Goal: Transaction & Acquisition: Purchase product/service

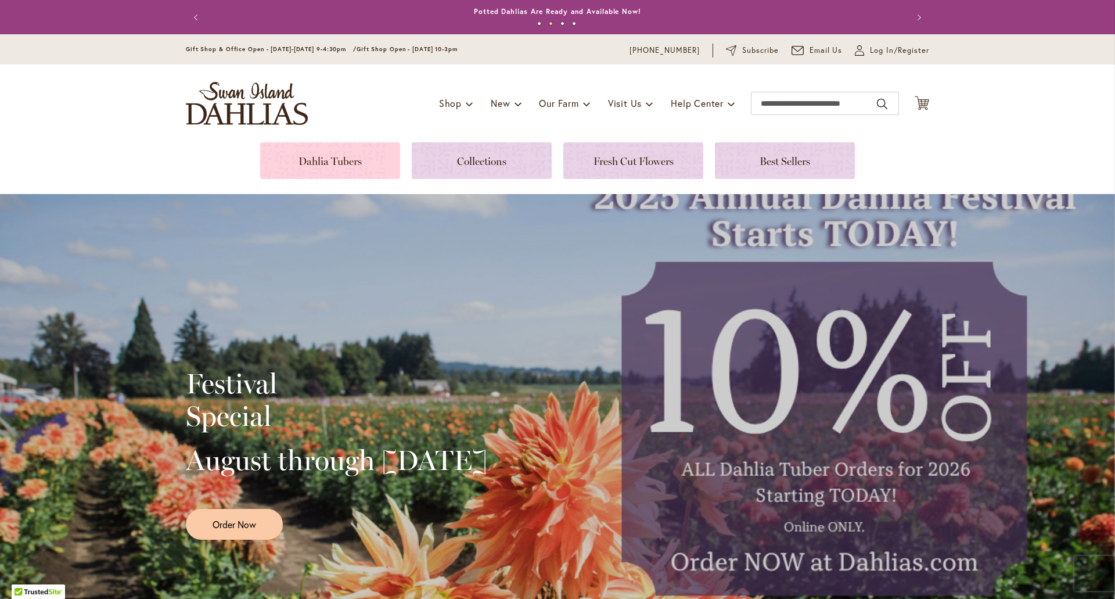
click at [352, 149] on link at bounding box center [330, 160] width 140 height 37
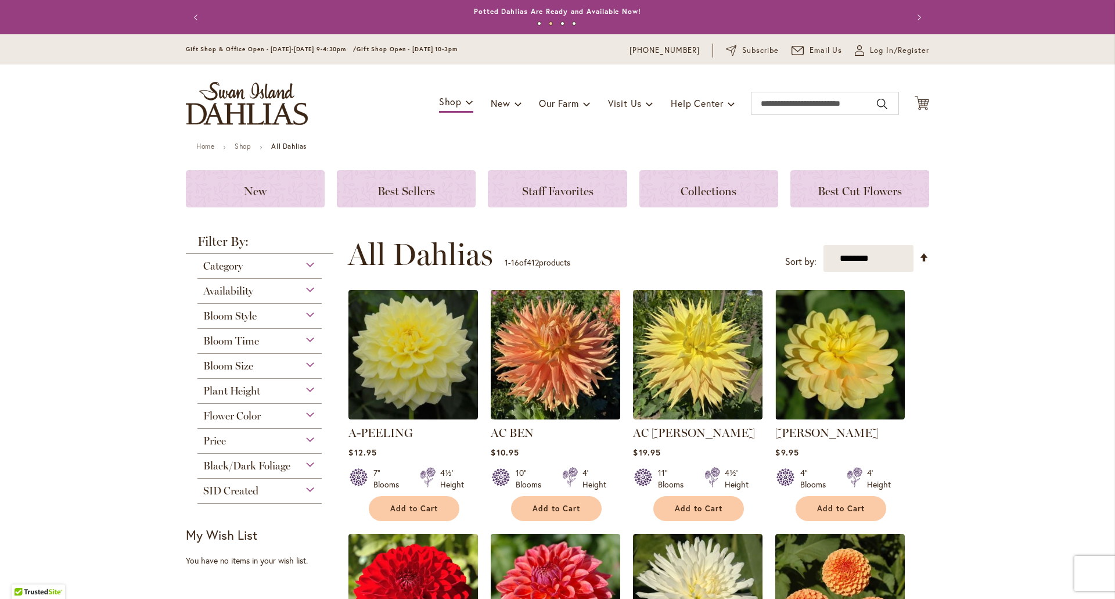
click at [305, 259] on div "Category" at bounding box center [259, 263] width 124 height 19
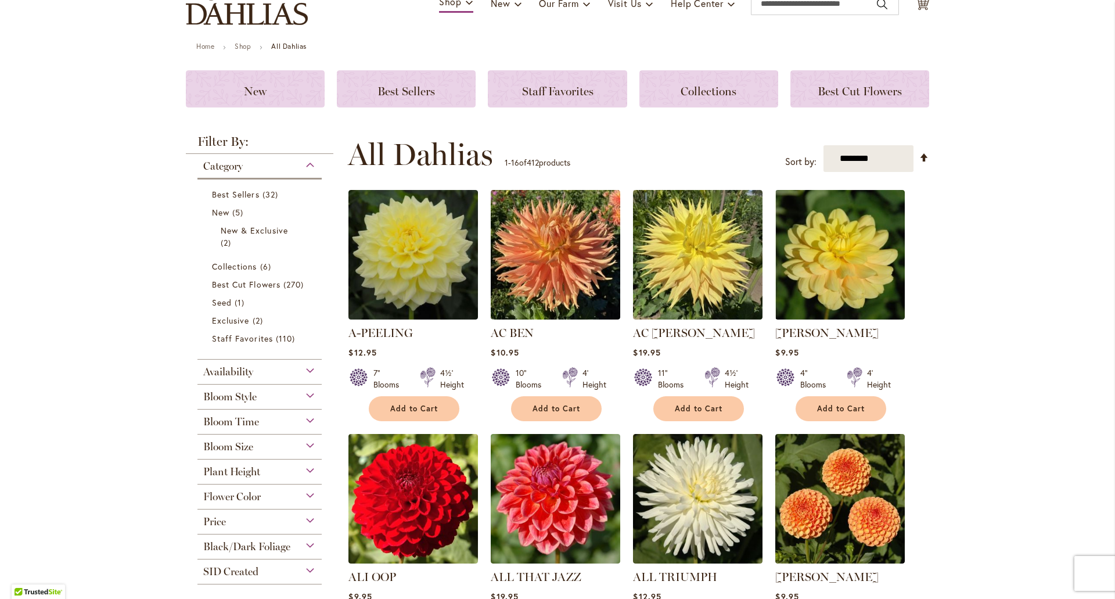
scroll to position [116, 0]
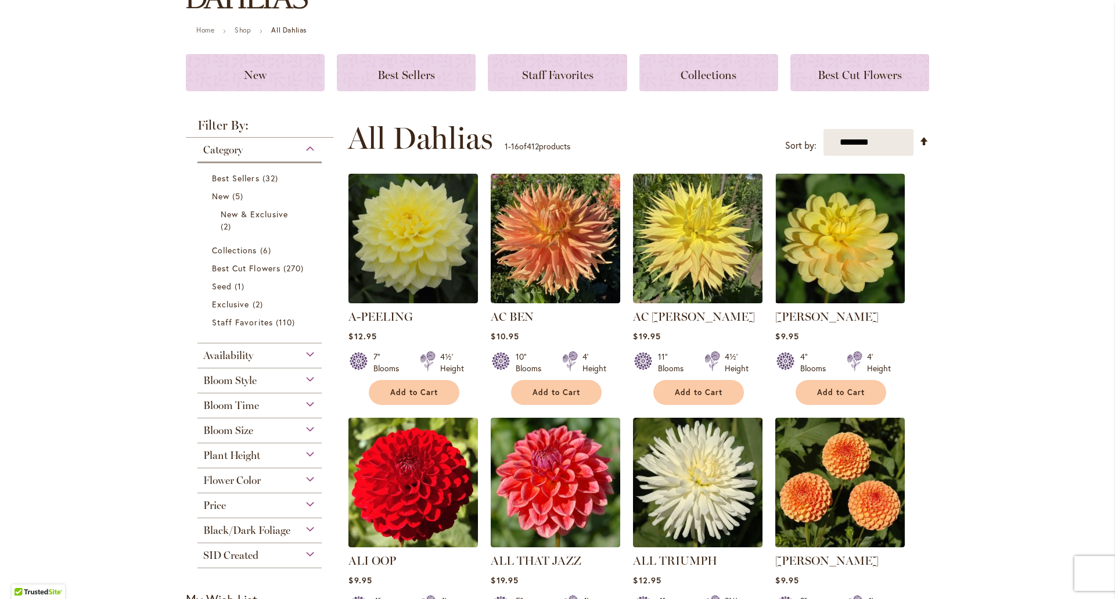
click at [304, 375] on div "Bloom Style" at bounding box center [259, 377] width 124 height 19
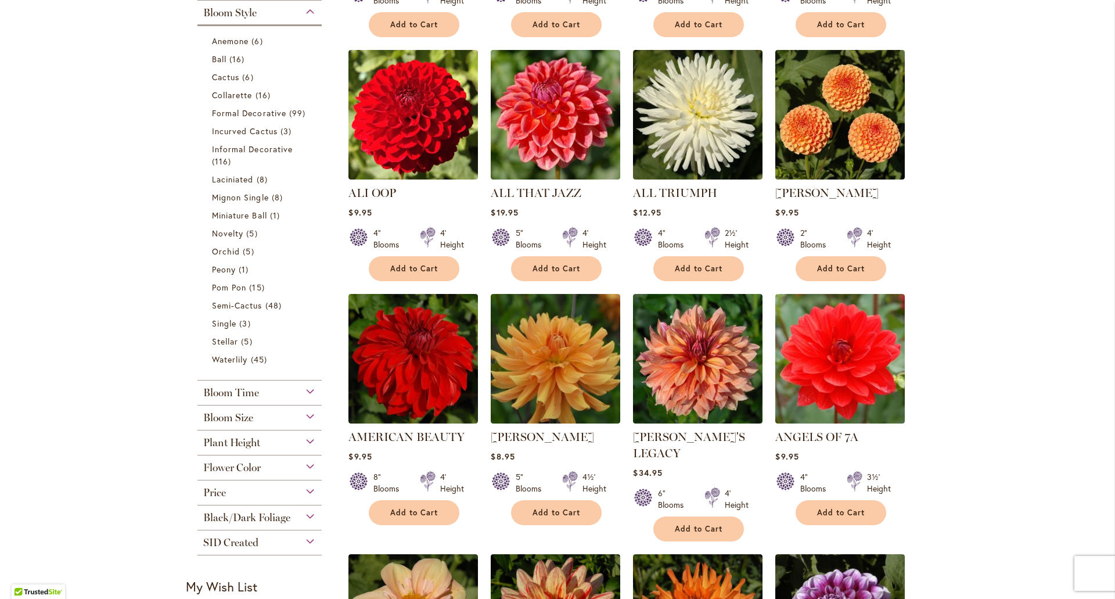
click at [305, 414] on div "Bloom Size" at bounding box center [259, 414] width 124 height 19
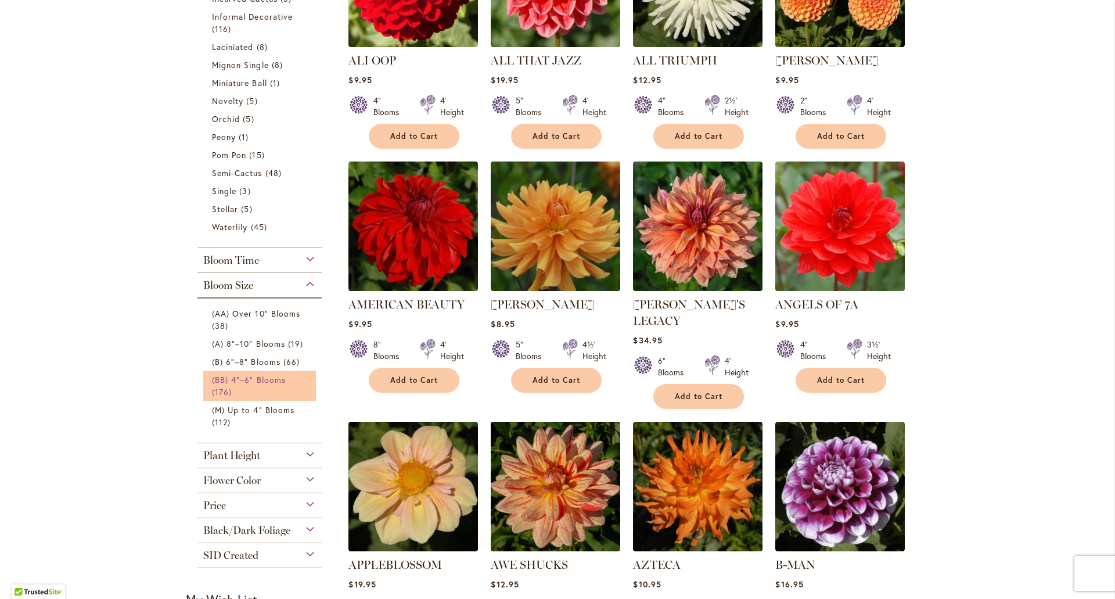
scroll to position [658, 0]
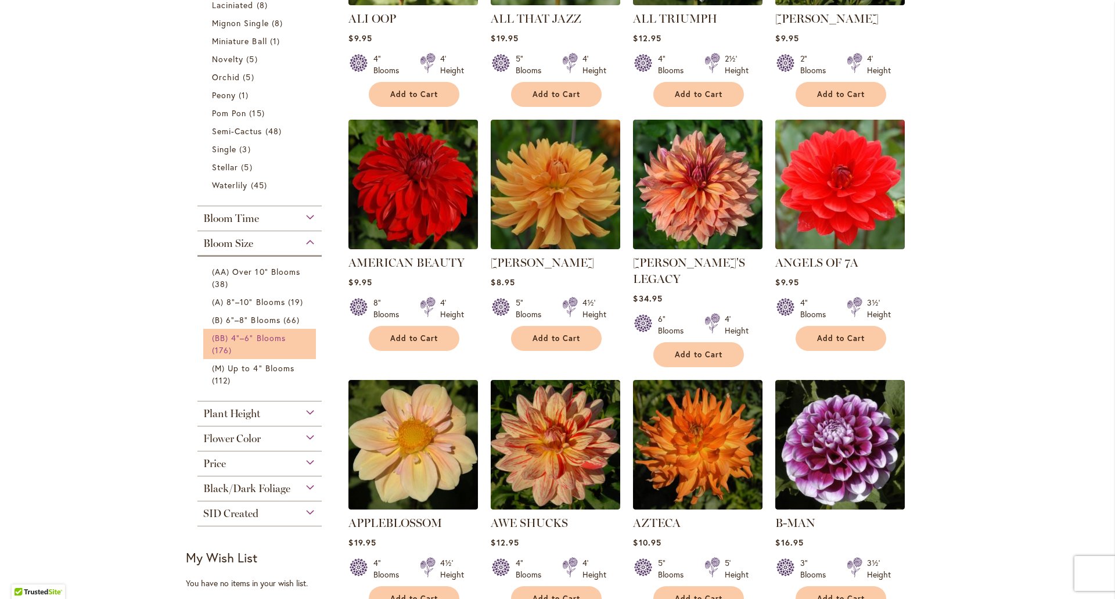
click at [279, 333] on span "(BB) 4"–6" Blooms" at bounding box center [249, 337] width 74 height 11
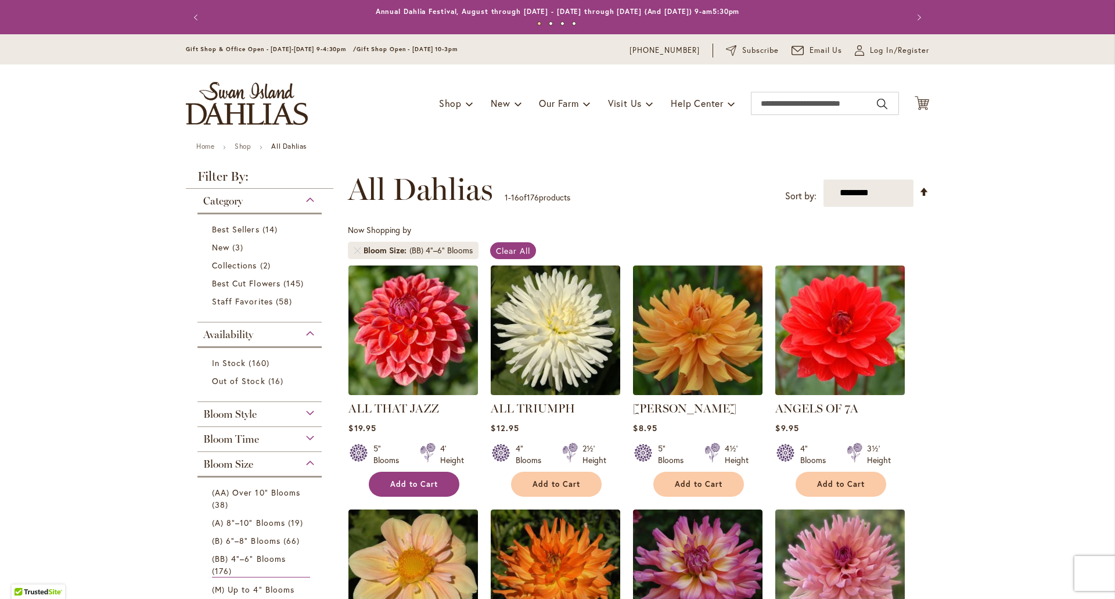
click at [413, 486] on span "Add to Cart" at bounding box center [414, 484] width 48 height 10
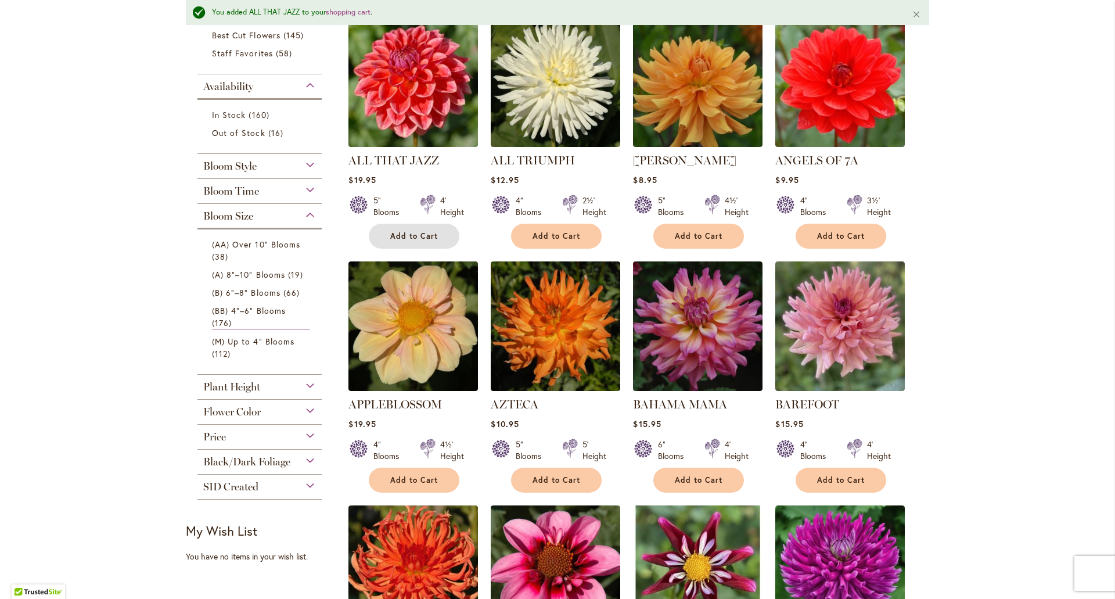
scroll to position [174, 0]
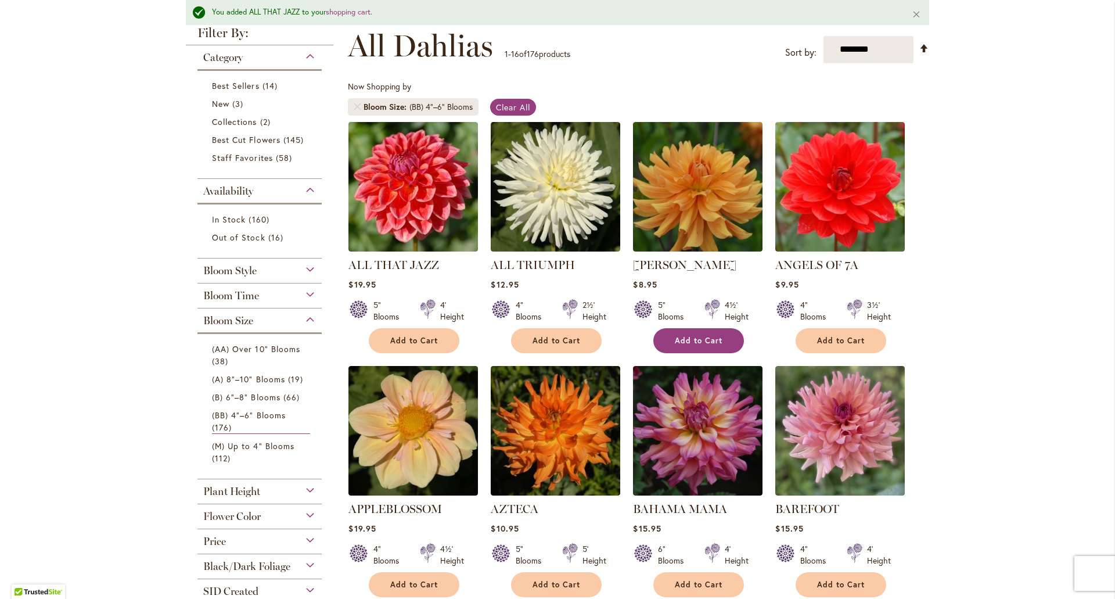
click at [680, 337] on span "Add to Cart" at bounding box center [699, 341] width 48 height 10
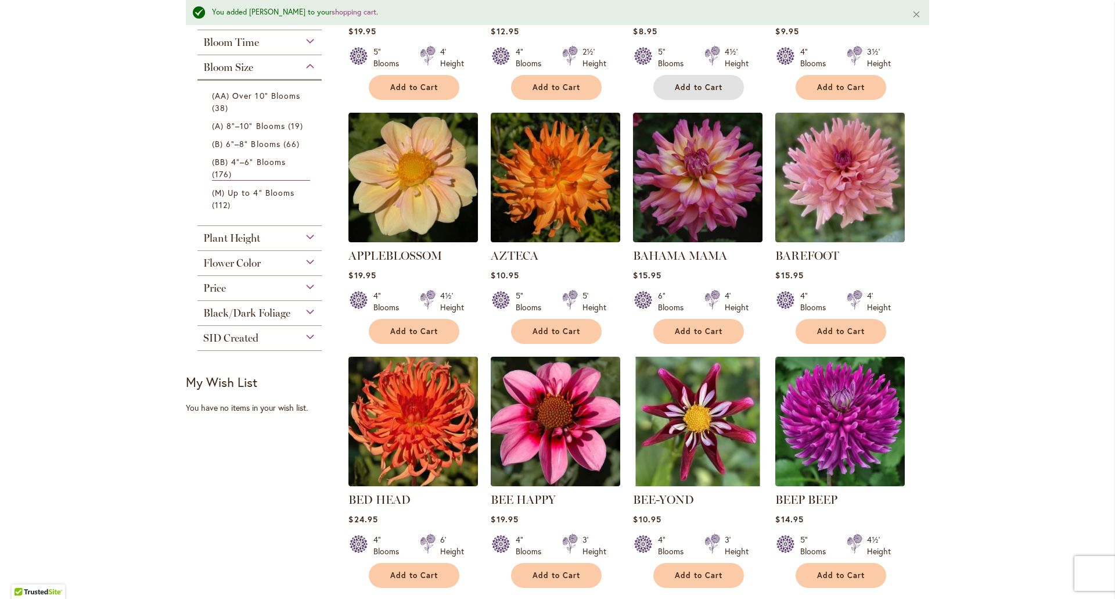
scroll to position [406, 0]
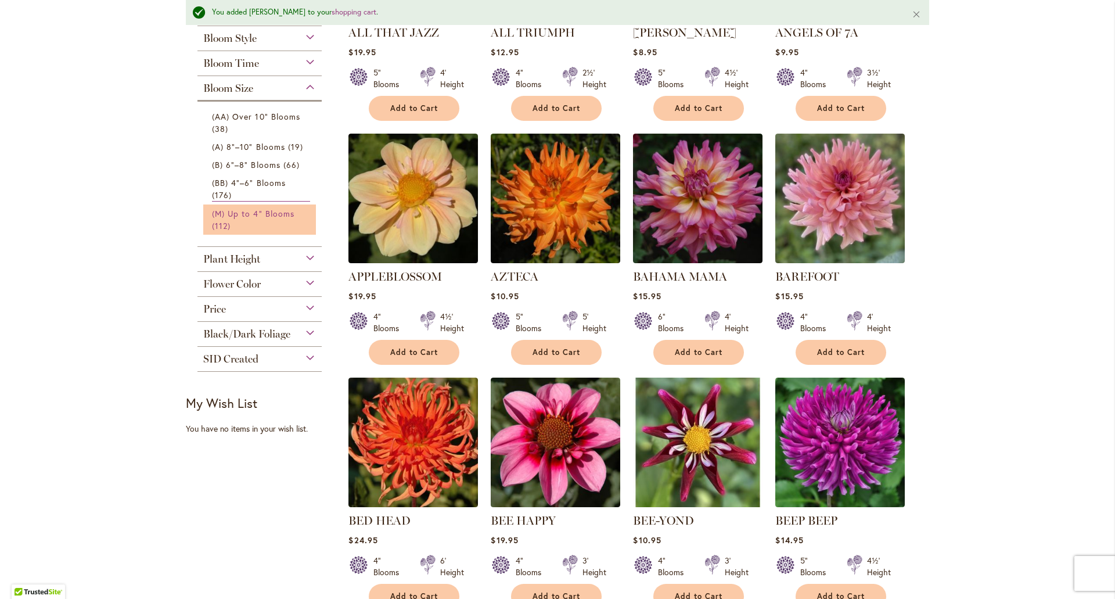
click at [228, 223] on span "112 items" at bounding box center [222, 225] width 21 height 12
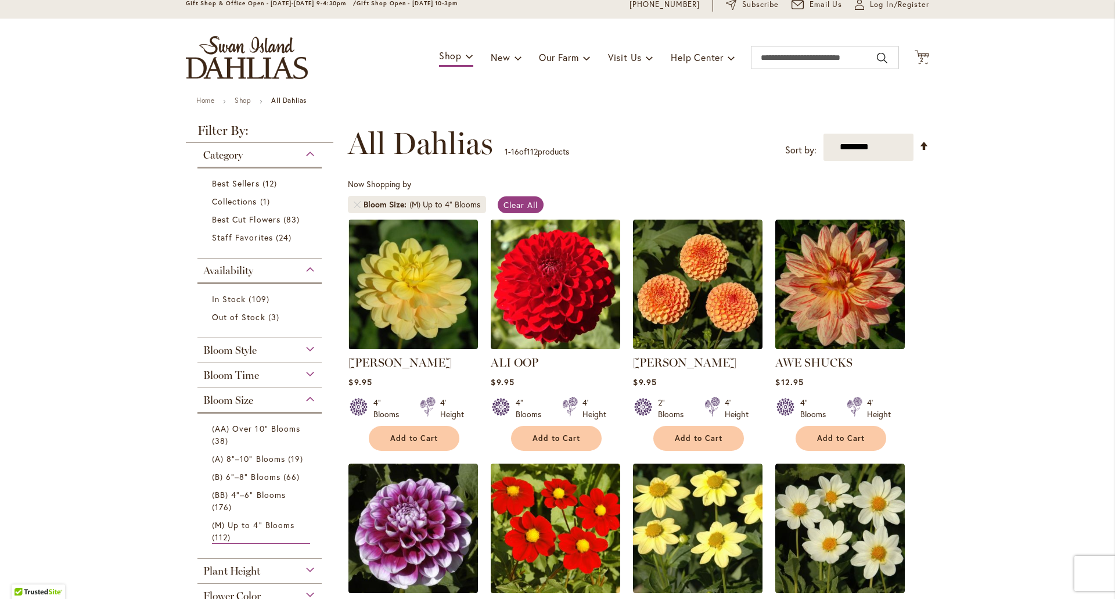
scroll to position [116, 0]
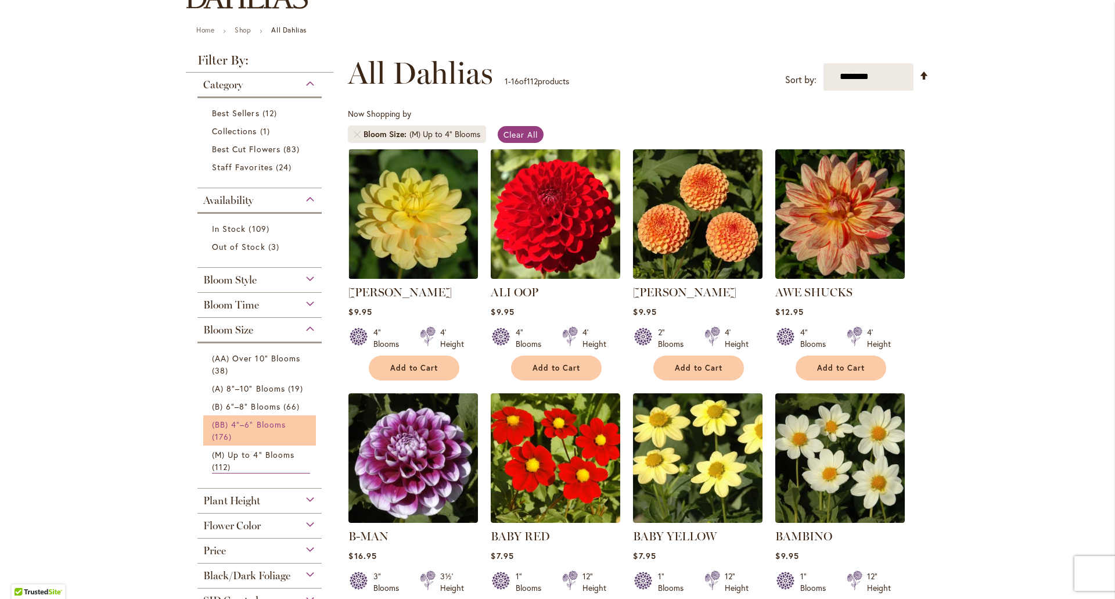
click at [258, 430] on link "(BB) 4"–6" Blooms 176 items" at bounding box center [261, 430] width 98 height 24
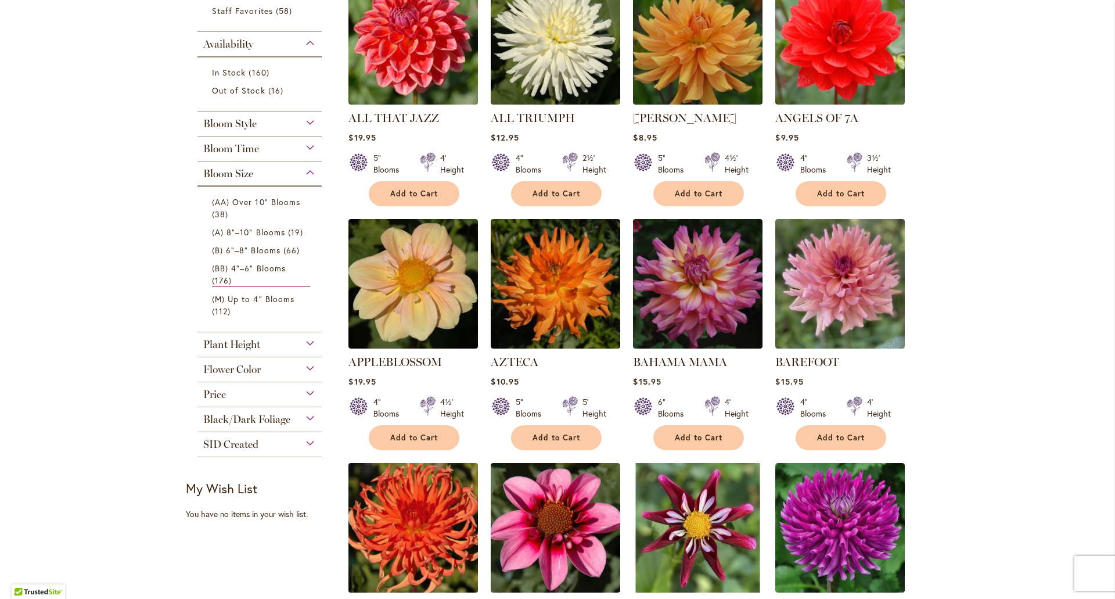
scroll to position [406, 0]
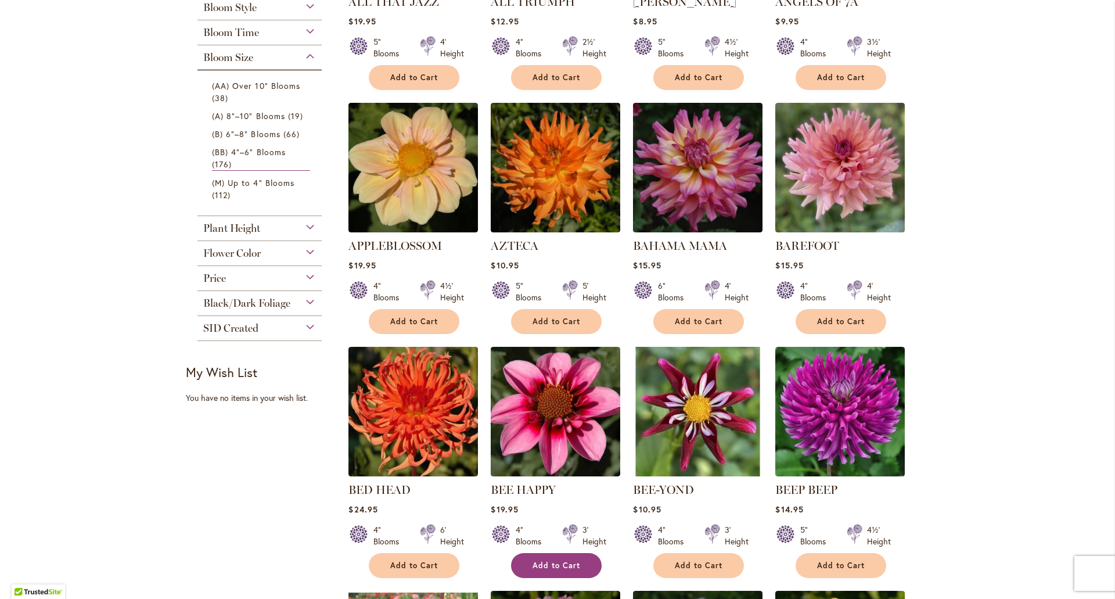
click at [561, 556] on button "Add to Cart" at bounding box center [556, 565] width 91 height 25
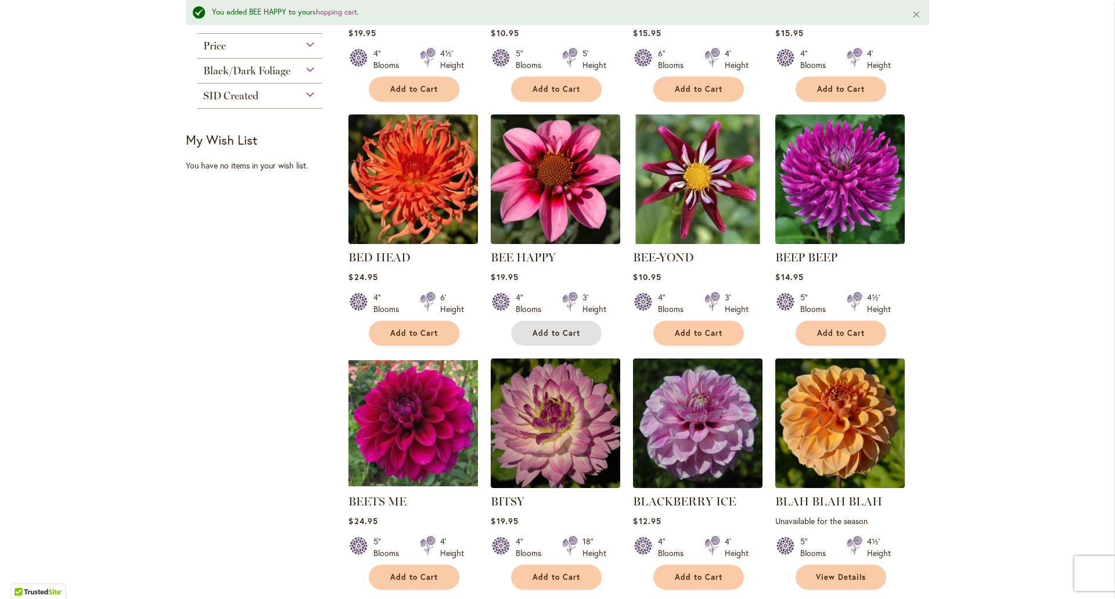
scroll to position [844, 0]
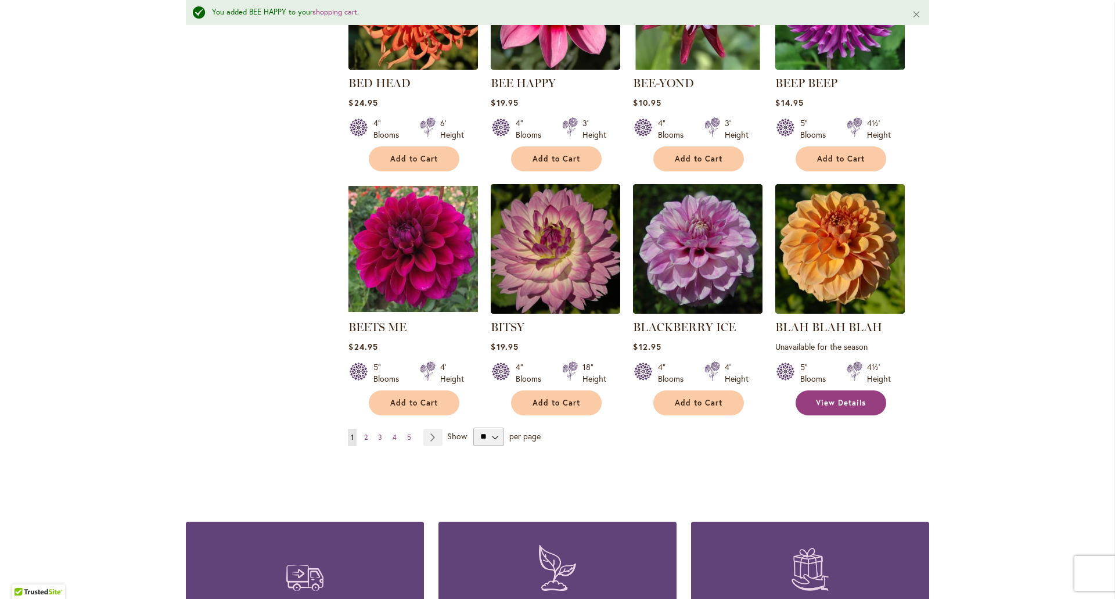
click at [833, 402] on span "View Details" at bounding box center [841, 403] width 50 height 10
click at [498, 438] on select "** ** ** **" at bounding box center [488, 436] width 31 height 19
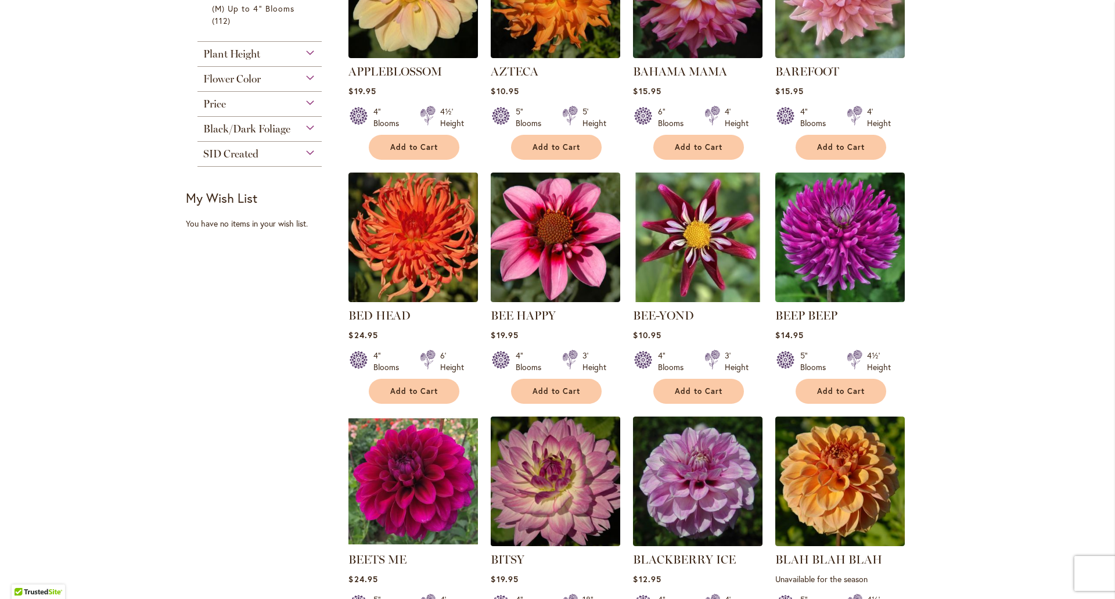
scroll to position [871, 0]
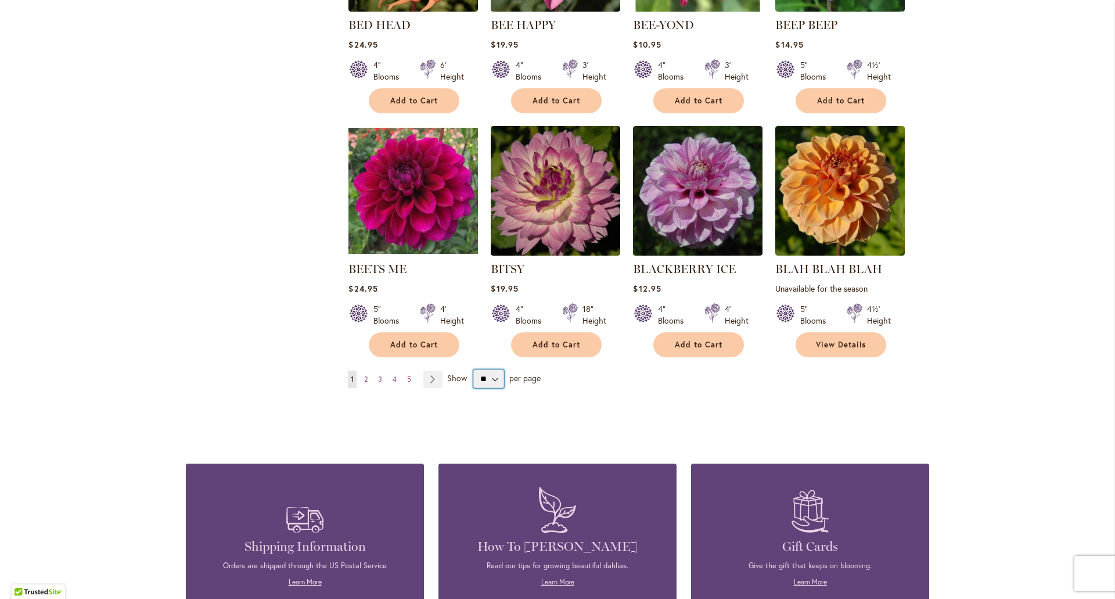
click at [493, 376] on select "** ** ** **" at bounding box center [488, 378] width 31 height 19
select select "**"
click at [473, 369] on select "** ** ** **" at bounding box center [488, 378] width 31 height 19
click at [517, 376] on span "per page" at bounding box center [524, 377] width 31 height 11
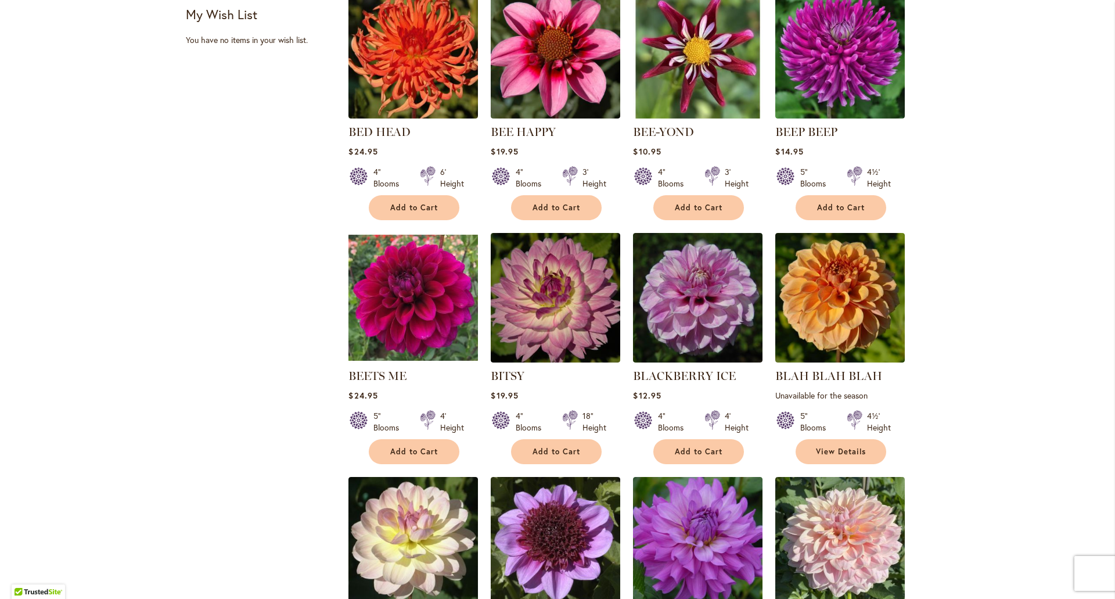
scroll to position [877, 0]
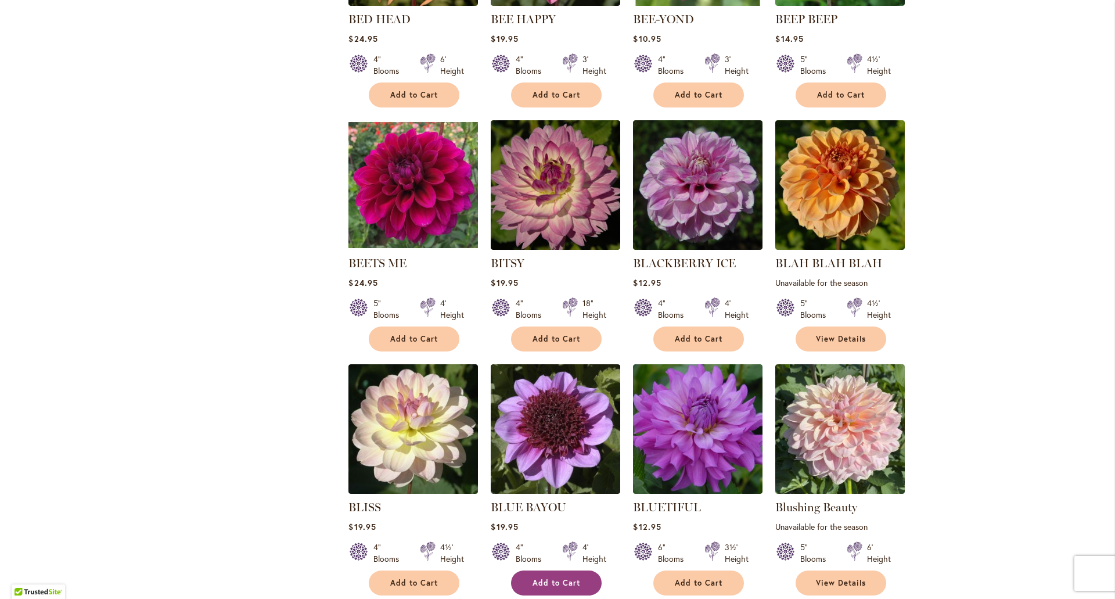
click at [542, 583] on span "Add to Cart" at bounding box center [556, 583] width 48 height 10
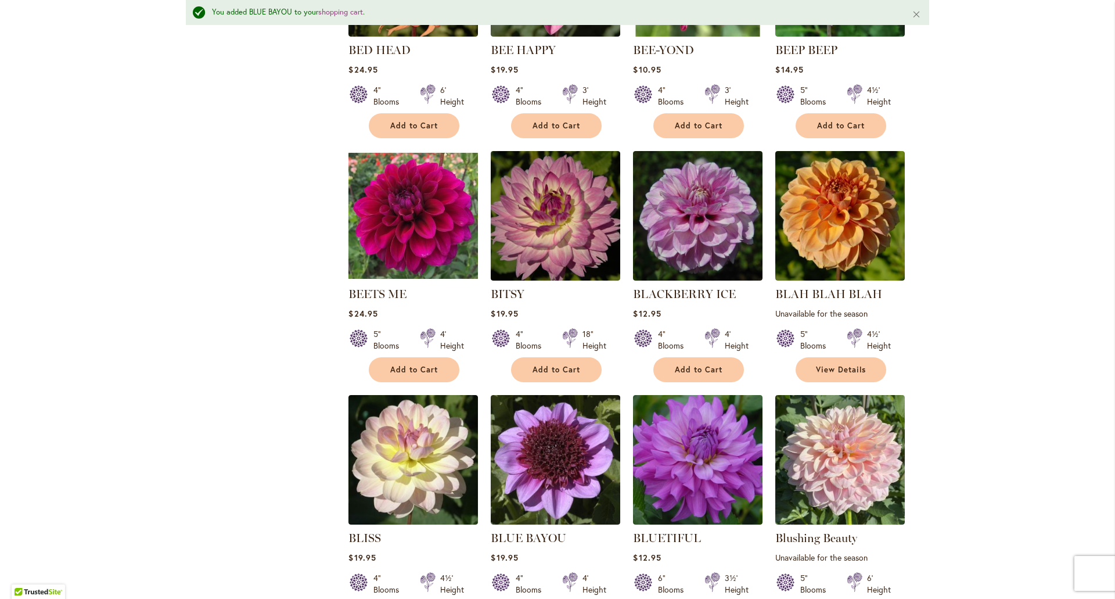
scroll to position [907, 0]
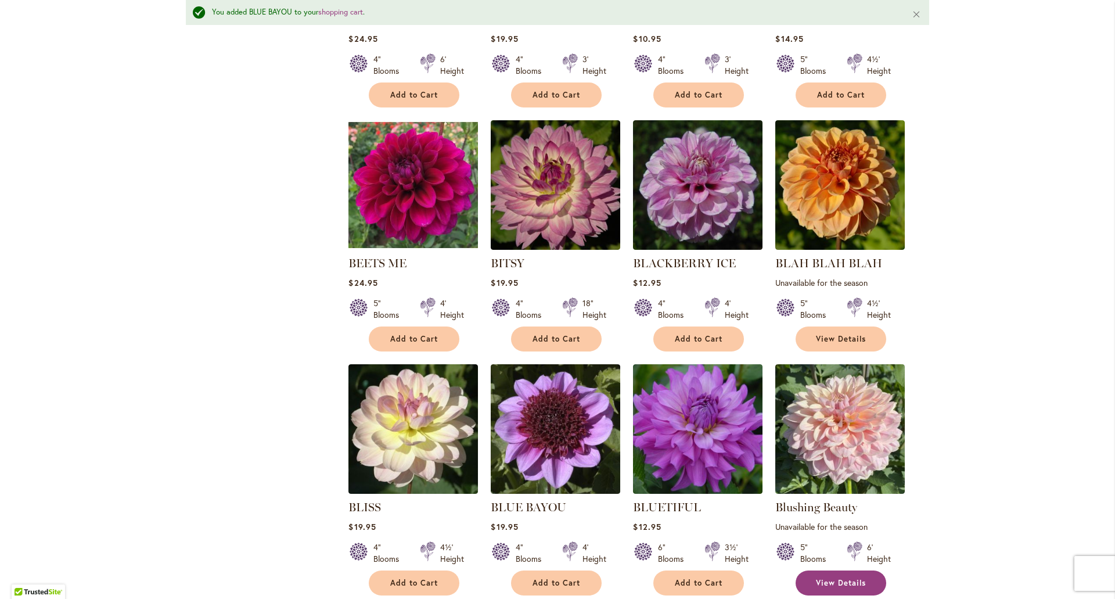
click at [835, 571] on link "View Details" at bounding box center [840, 582] width 91 height 25
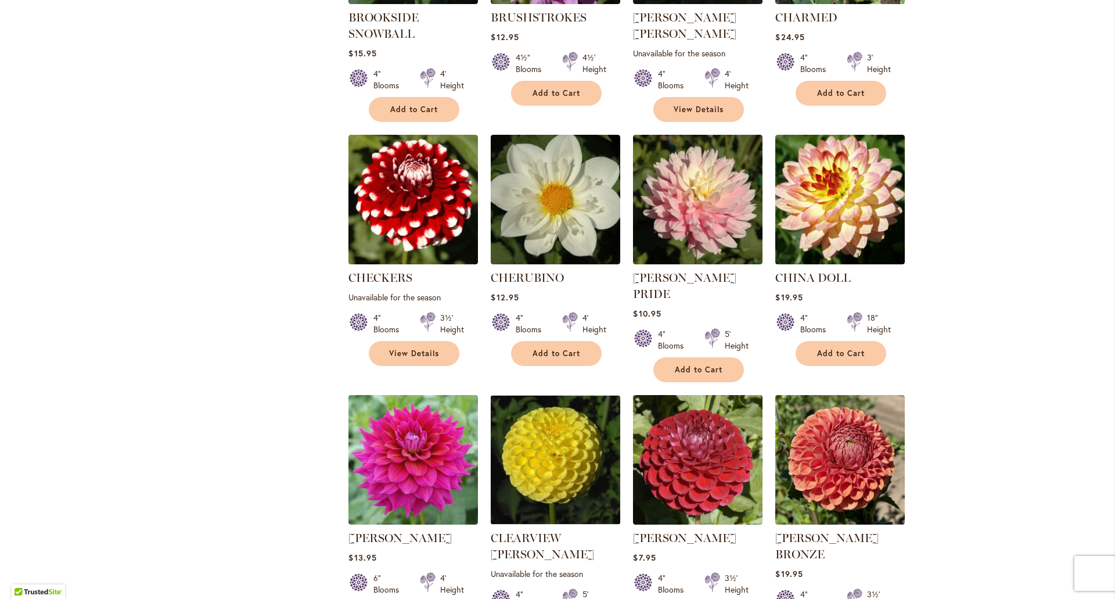
scroll to position [1922, 0]
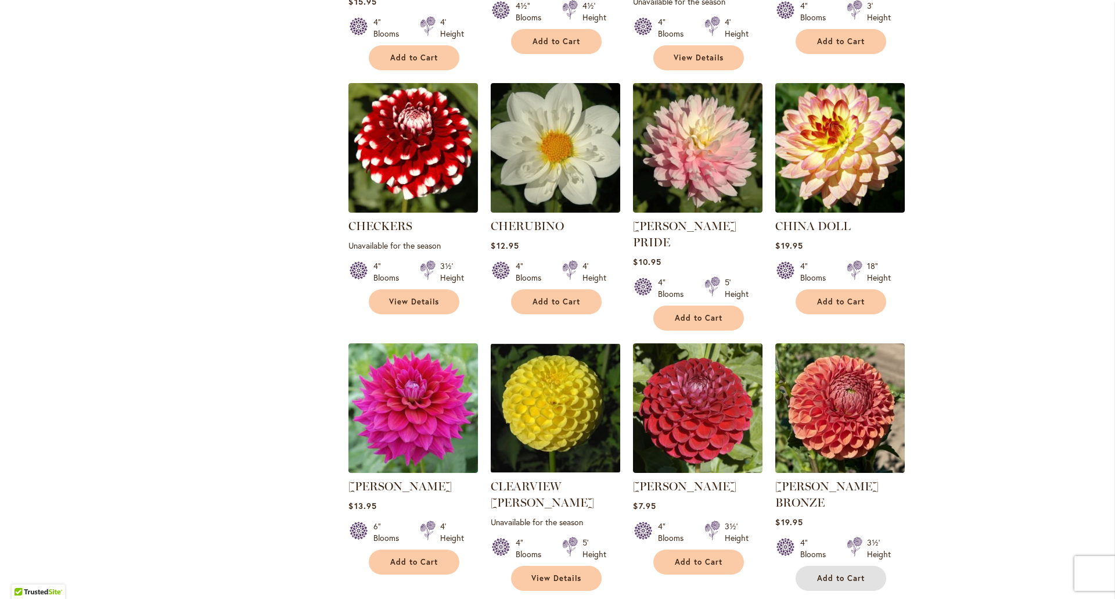
drag, startPoint x: 814, startPoint y: 529, endPoint x: 856, endPoint y: 514, distance: 45.2
click at [814, 565] on button "Add to Cart" at bounding box center [840, 577] width 91 height 25
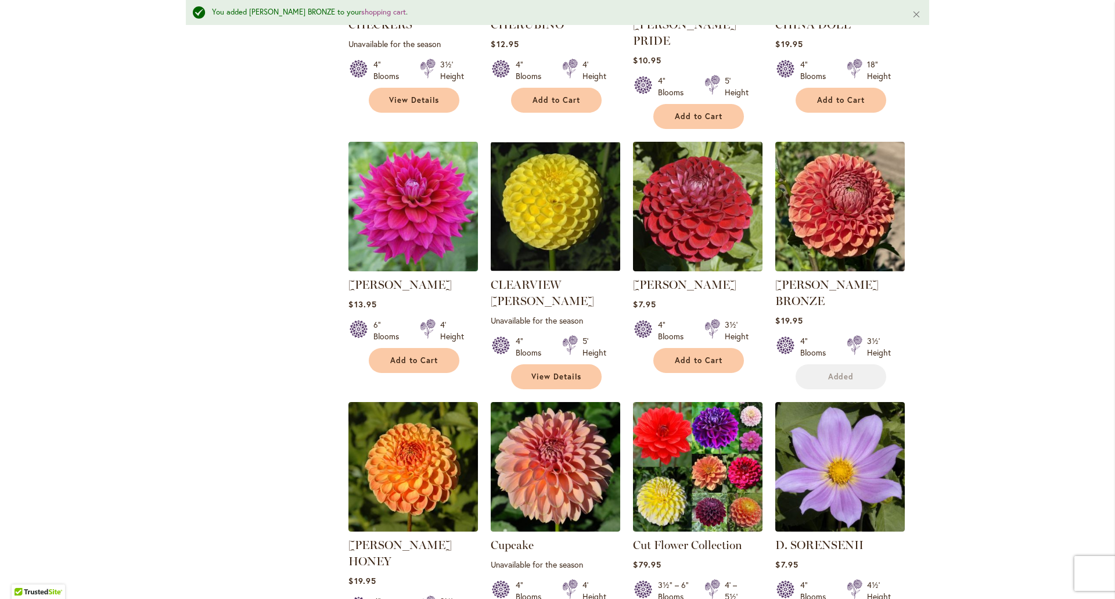
scroll to position [2185, 0]
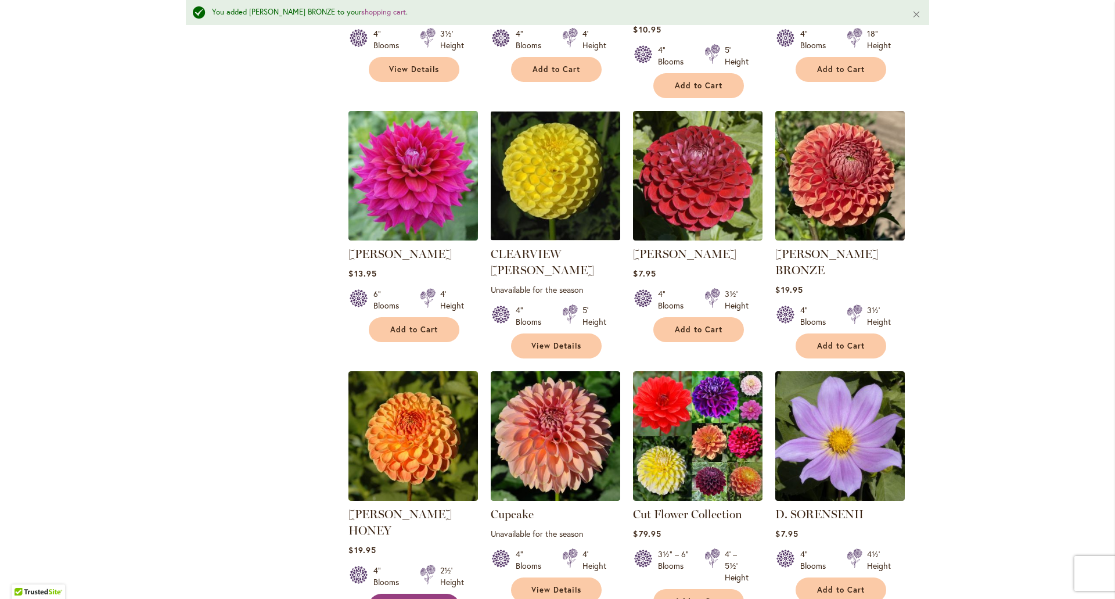
click at [383, 593] on button "Add to Cart" at bounding box center [414, 605] width 91 height 25
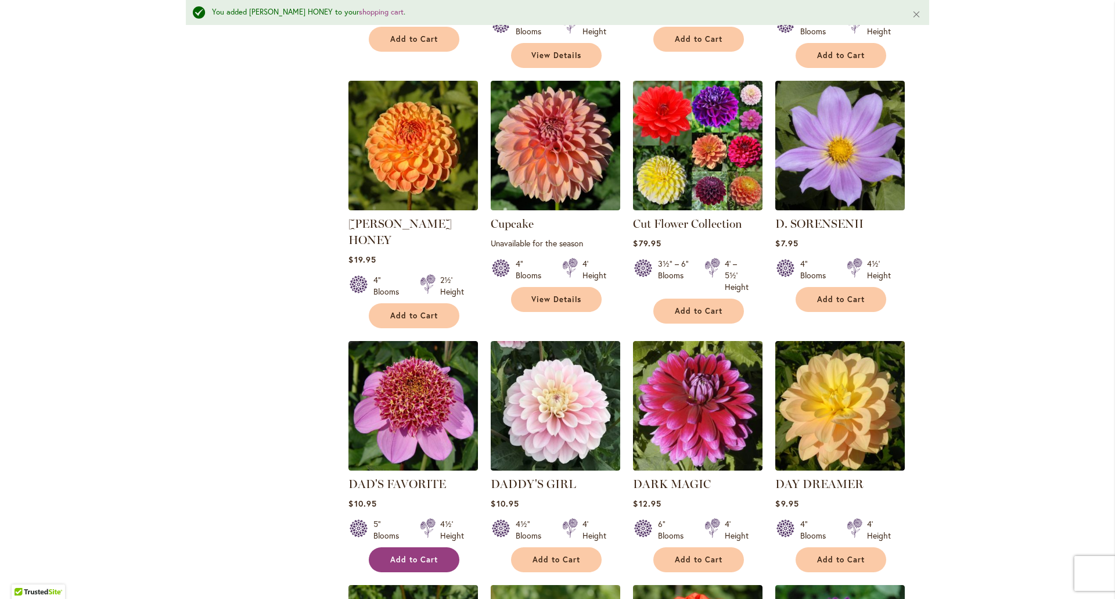
click at [390, 554] on span "Add to Cart" at bounding box center [414, 559] width 48 height 10
click at [829, 554] on span "Add to Cart" at bounding box center [841, 559] width 48 height 10
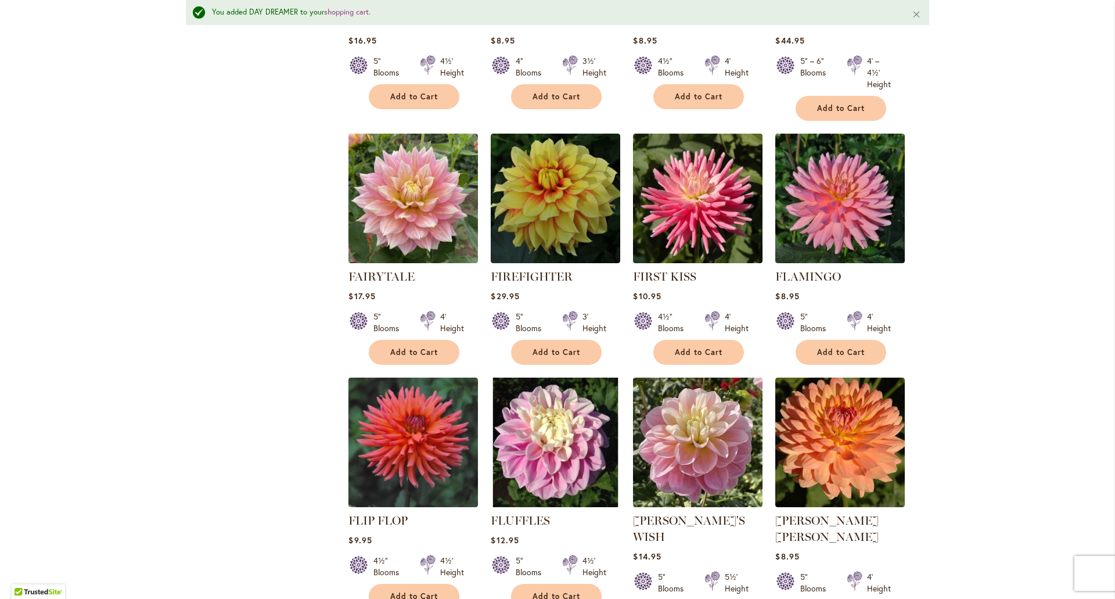
scroll to position [3694, 0]
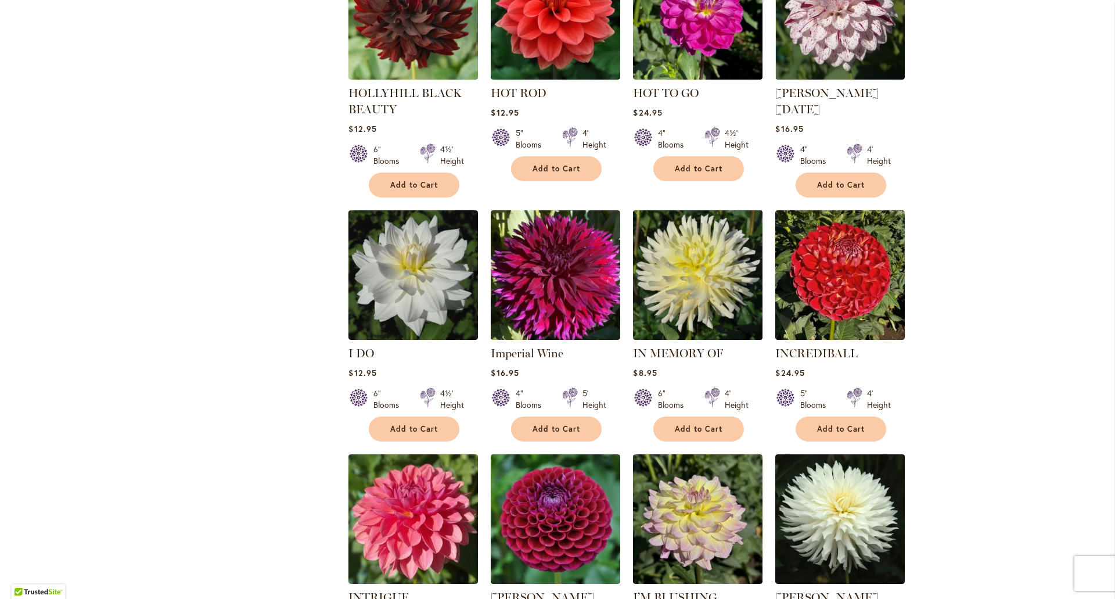
scroll to position [1219, 0]
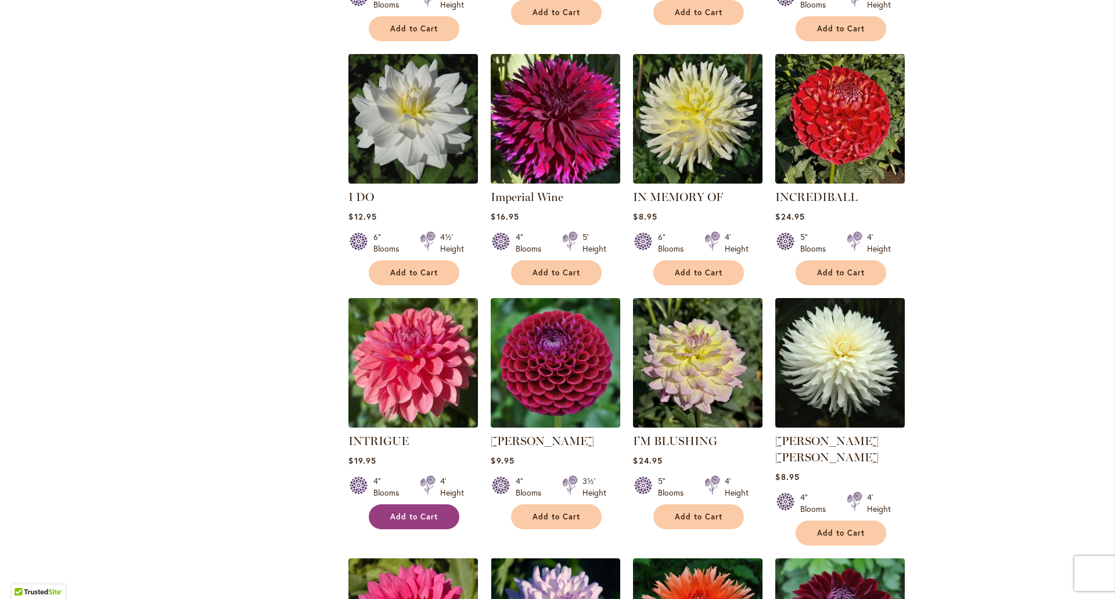
click at [412, 511] on span "Add to Cart" at bounding box center [414, 516] width 48 height 10
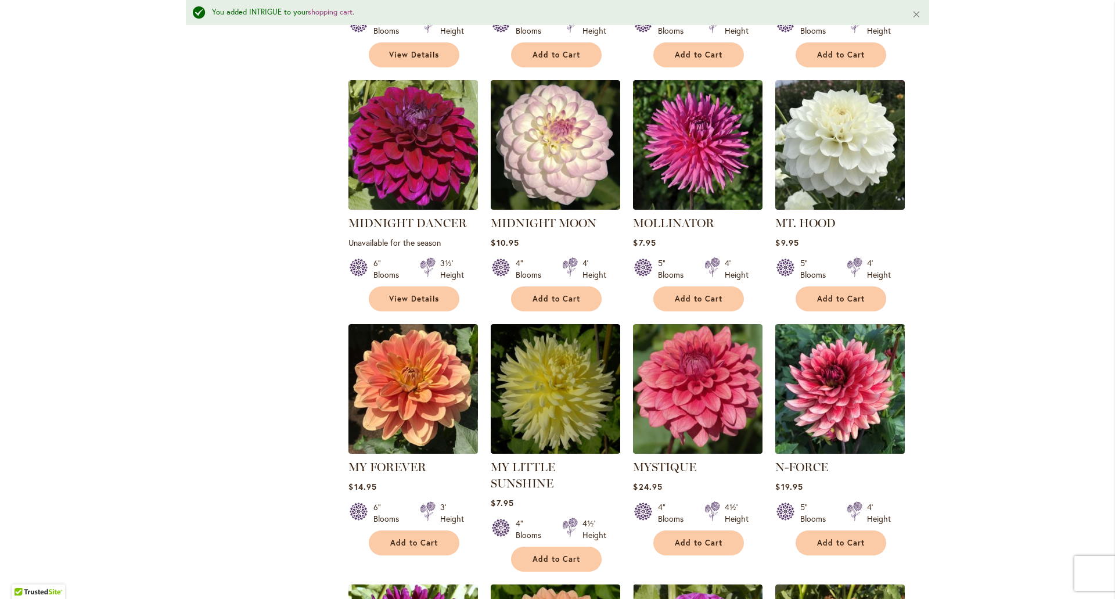
scroll to position [3282, 0]
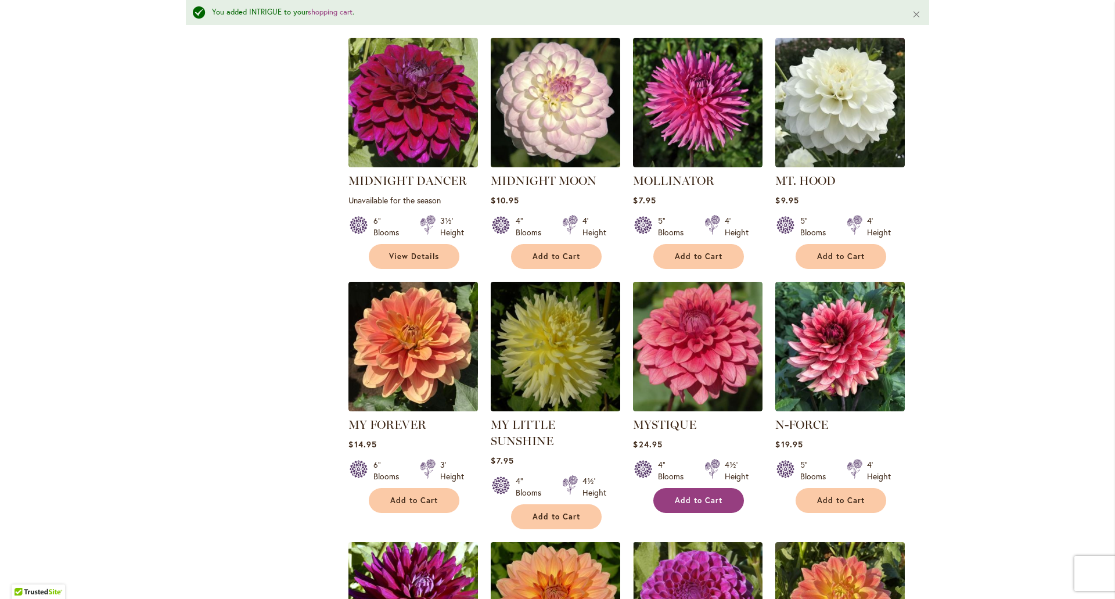
click at [710, 495] on span "Add to Cart" at bounding box center [699, 500] width 48 height 10
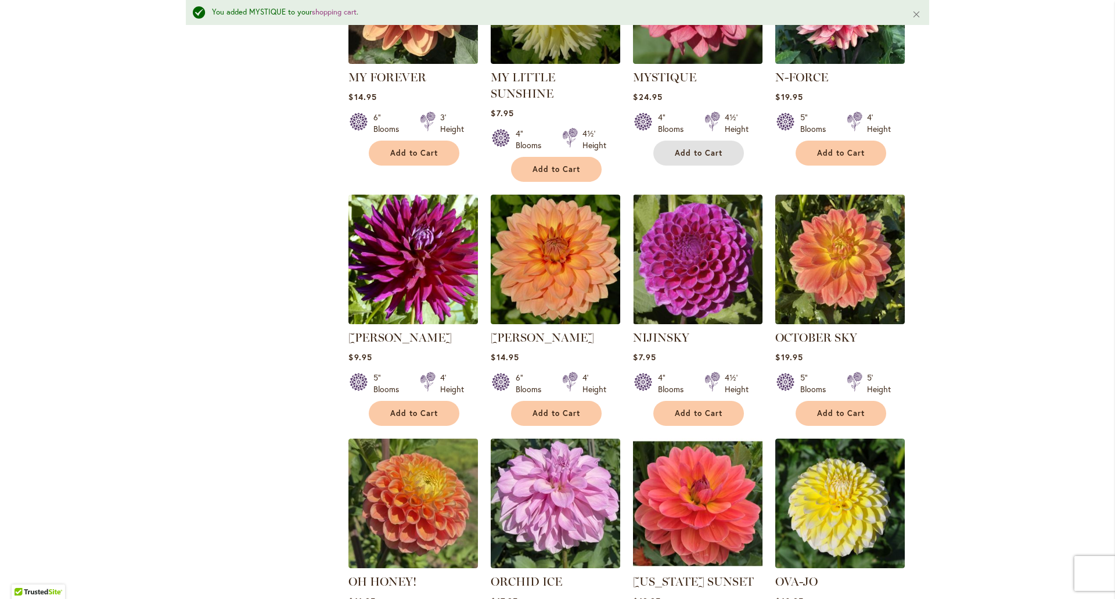
scroll to position [3630, 0]
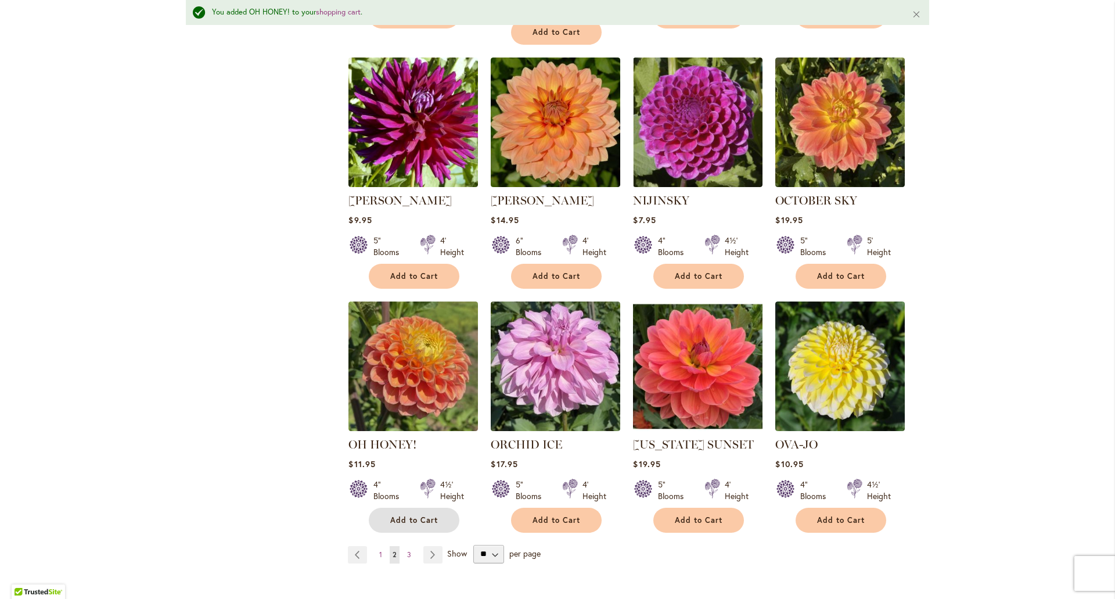
scroll to position [3688, 0]
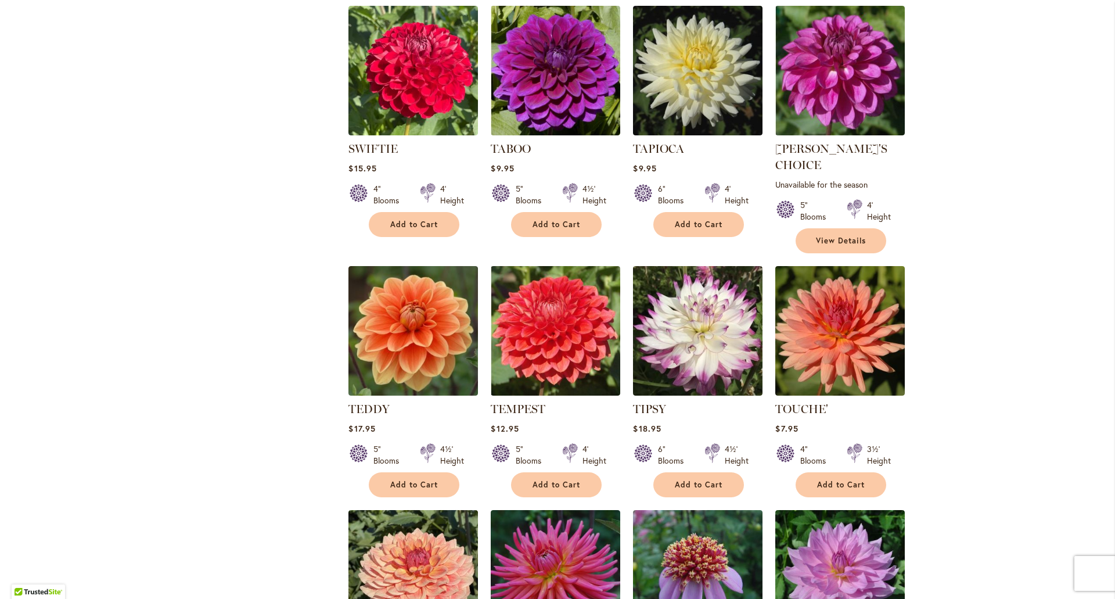
scroll to position [2038, 0]
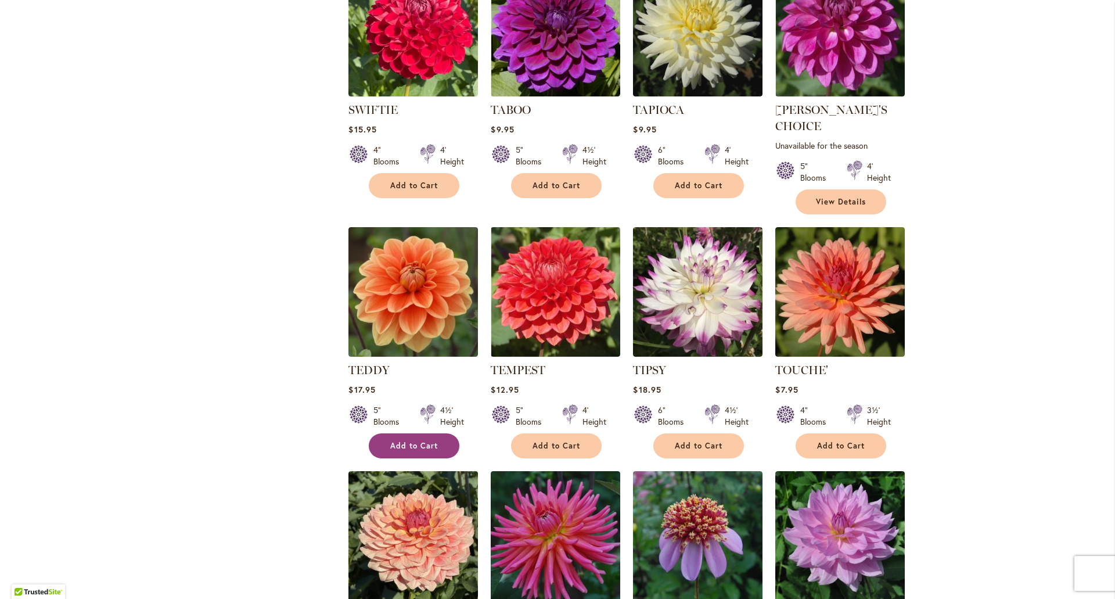
click at [401, 433] on button "Add to Cart" at bounding box center [414, 445] width 91 height 25
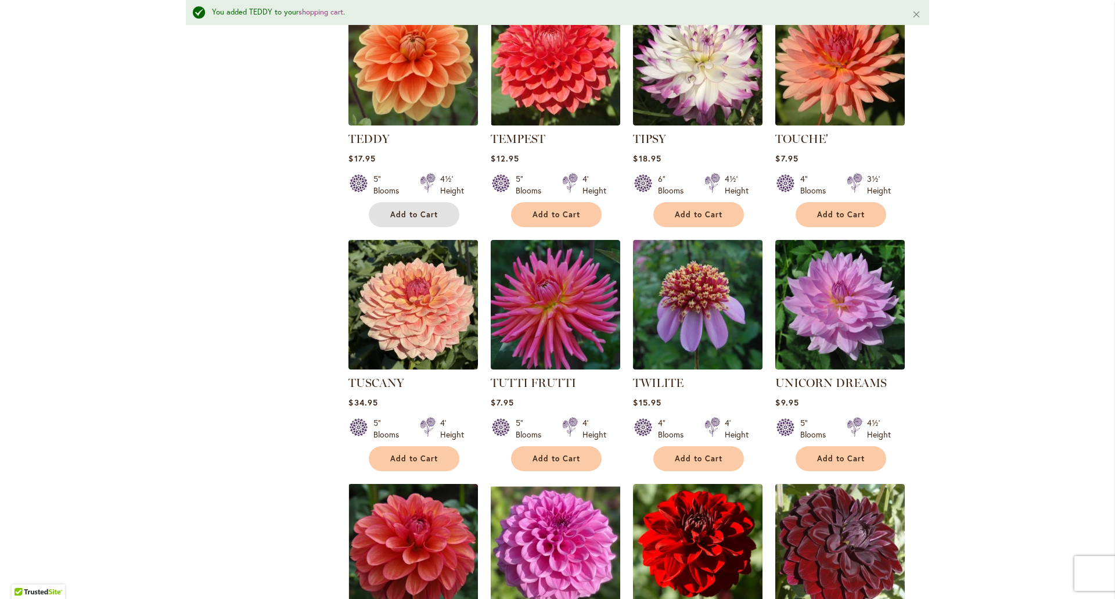
scroll to position [2301, 0]
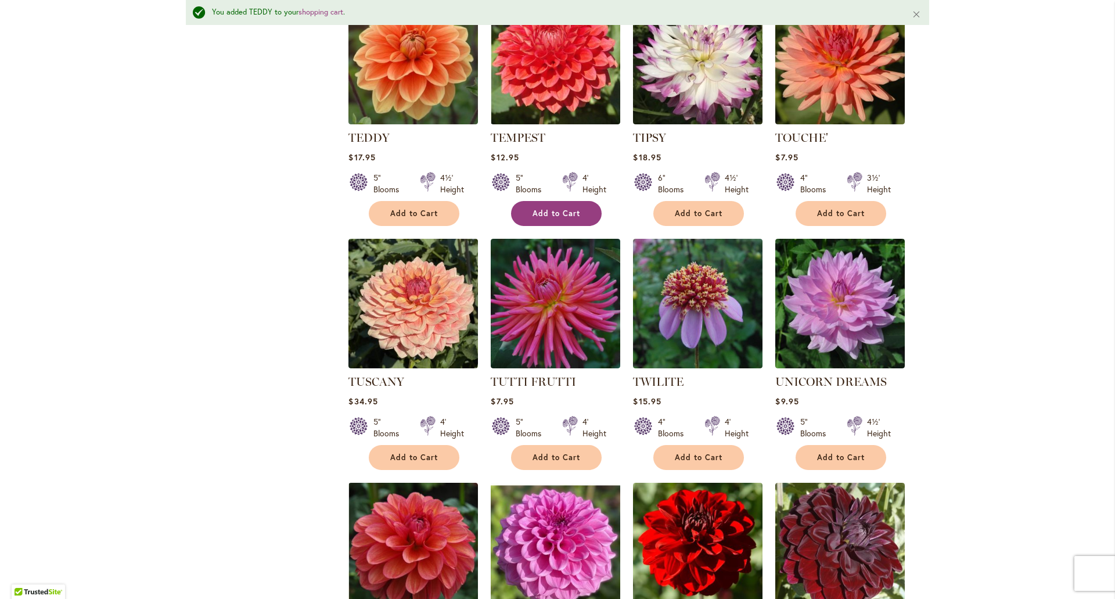
click at [576, 201] on button "Add to Cart" at bounding box center [556, 213] width 91 height 25
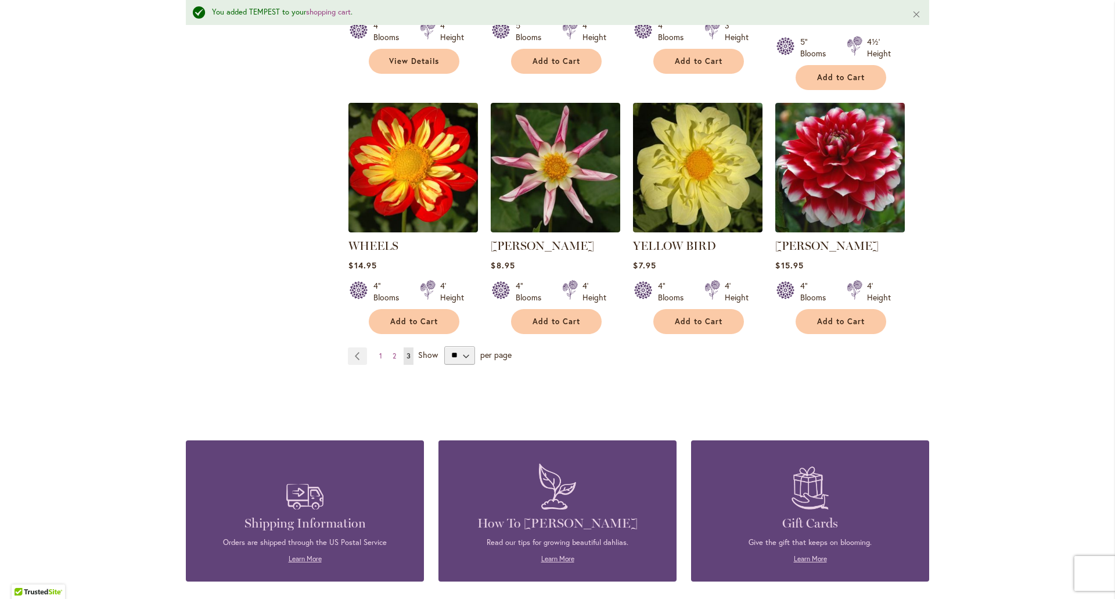
scroll to position [2939, 0]
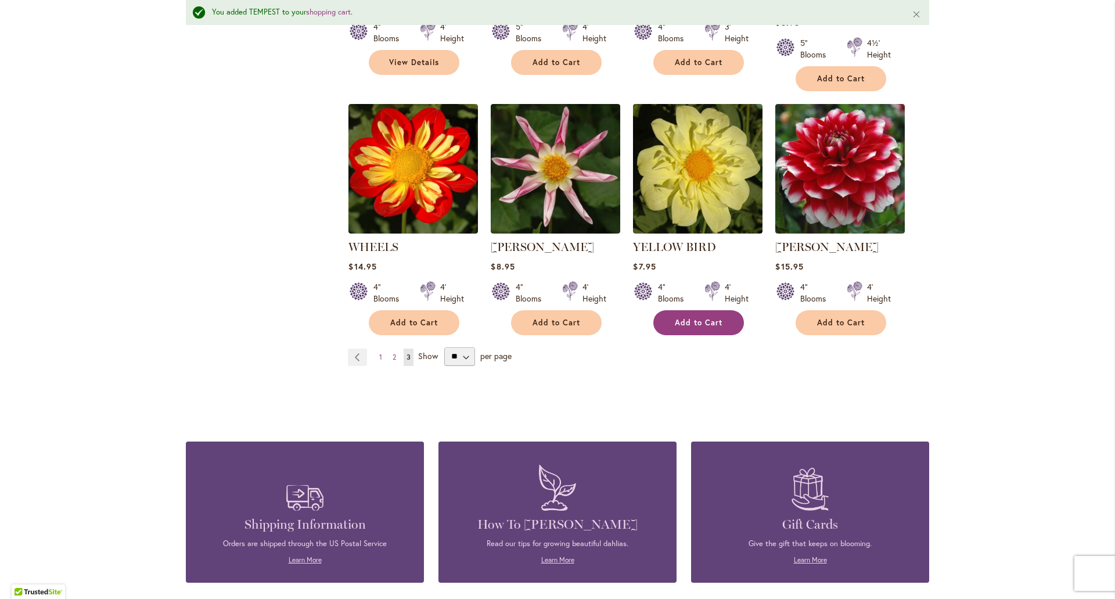
click at [701, 310] on button "Add to Cart" at bounding box center [698, 322] width 91 height 25
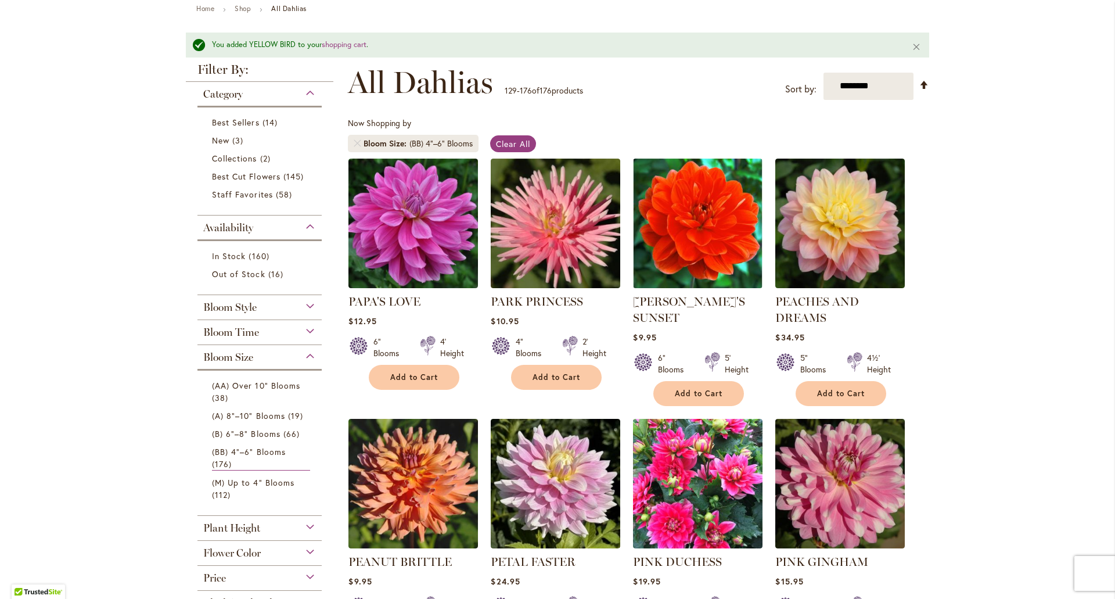
scroll to position [116, 0]
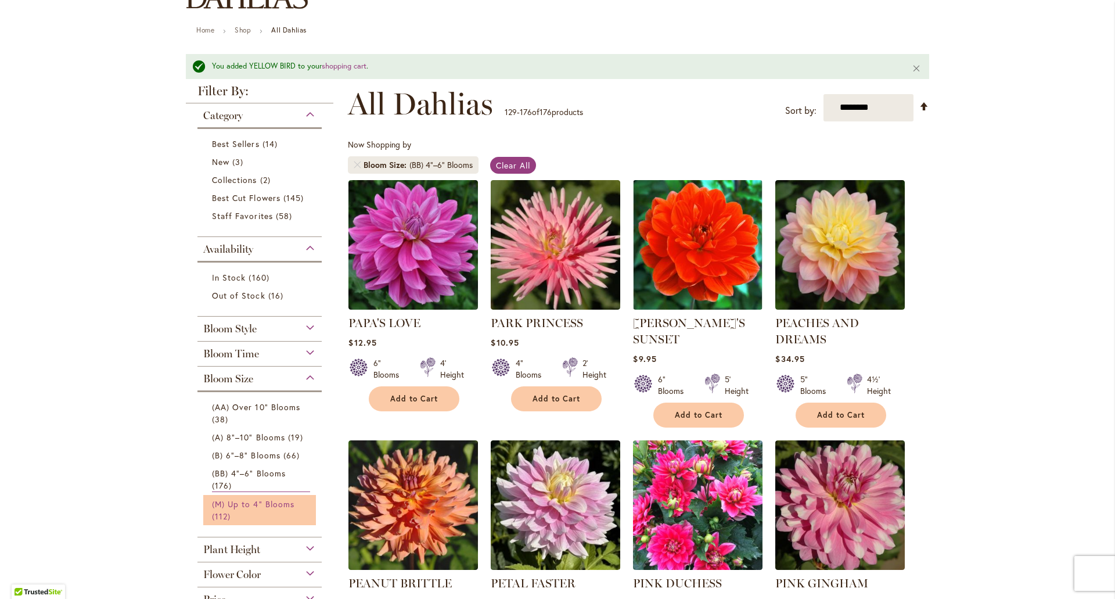
click at [228, 508] on link "(M) Up to 4" Blooms 112 items" at bounding box center [261, 510] width 98 height 24
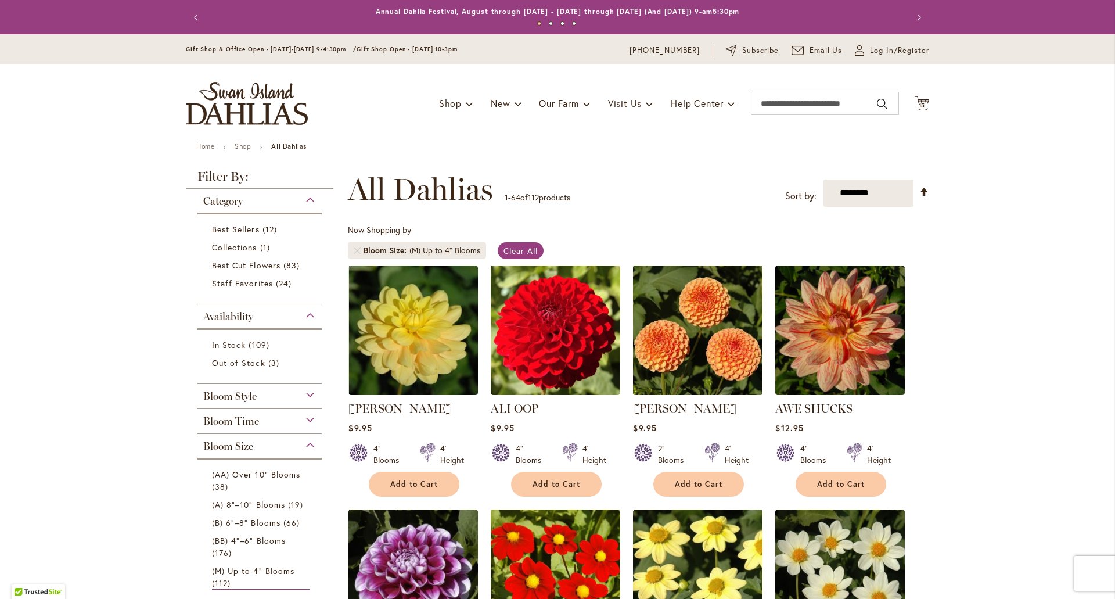
scroll to position [116, 0]
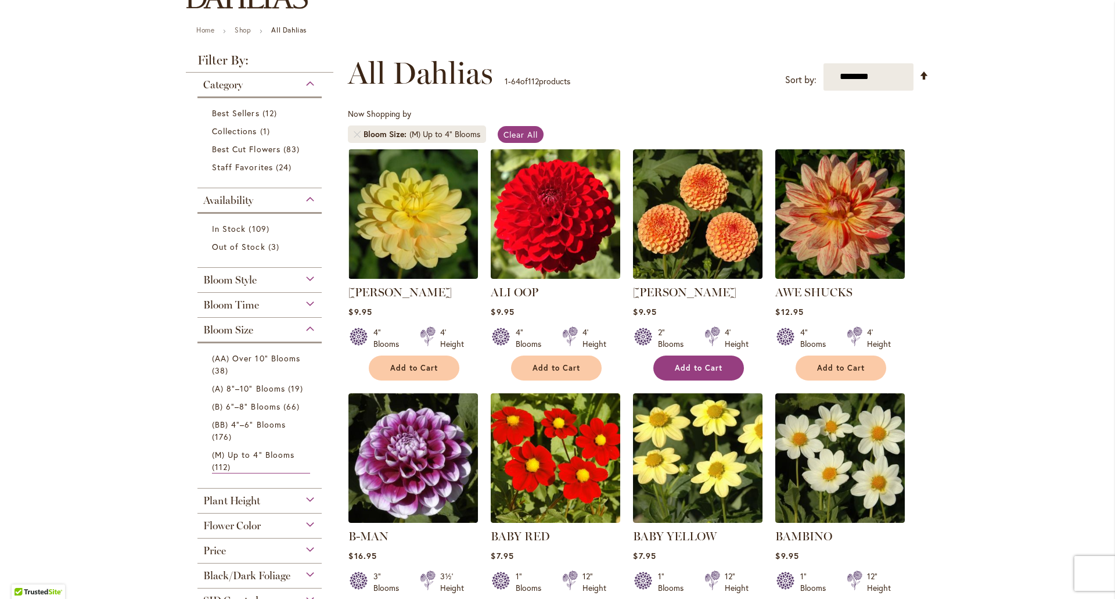
click at [677, 371] on span "Add to Cart" at bounding box center [699, 368] width 48 height 10
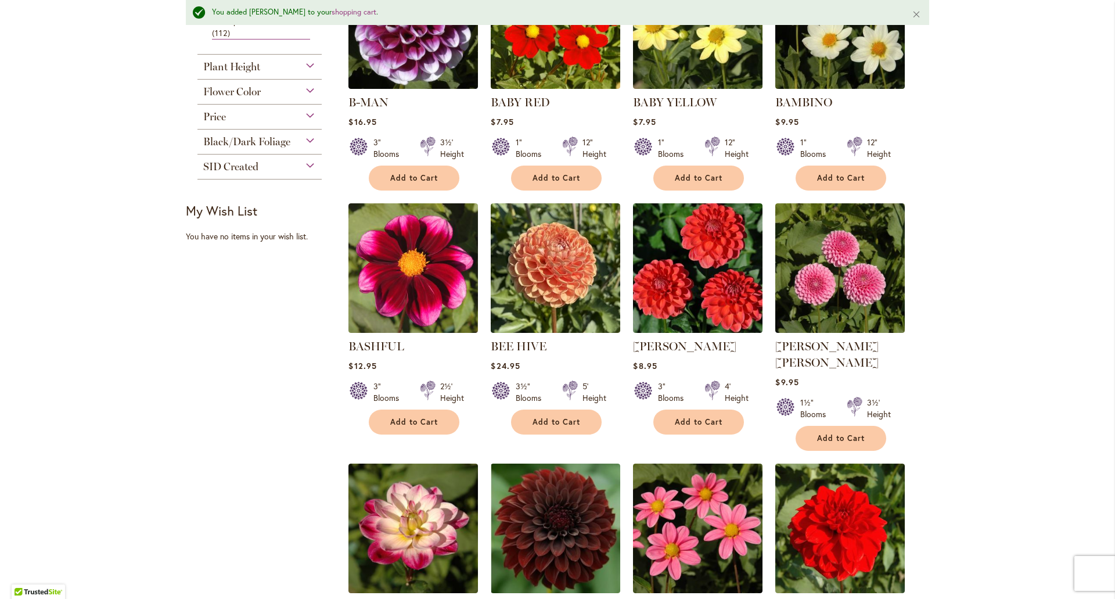
scroll to position [611, 0]
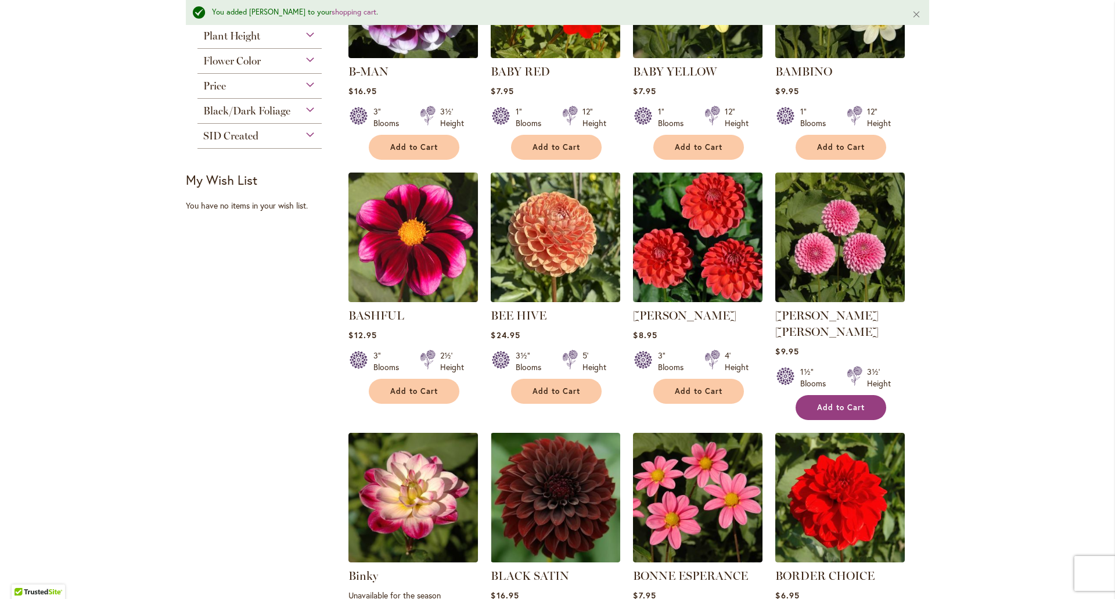
click at [864, 395] on button "Add to Cart" at bounding box center [840, 407] width 91 height 25
click at [553, 381] on button "Add to Cart" at bounding box center [556, 391] width 91 height 25
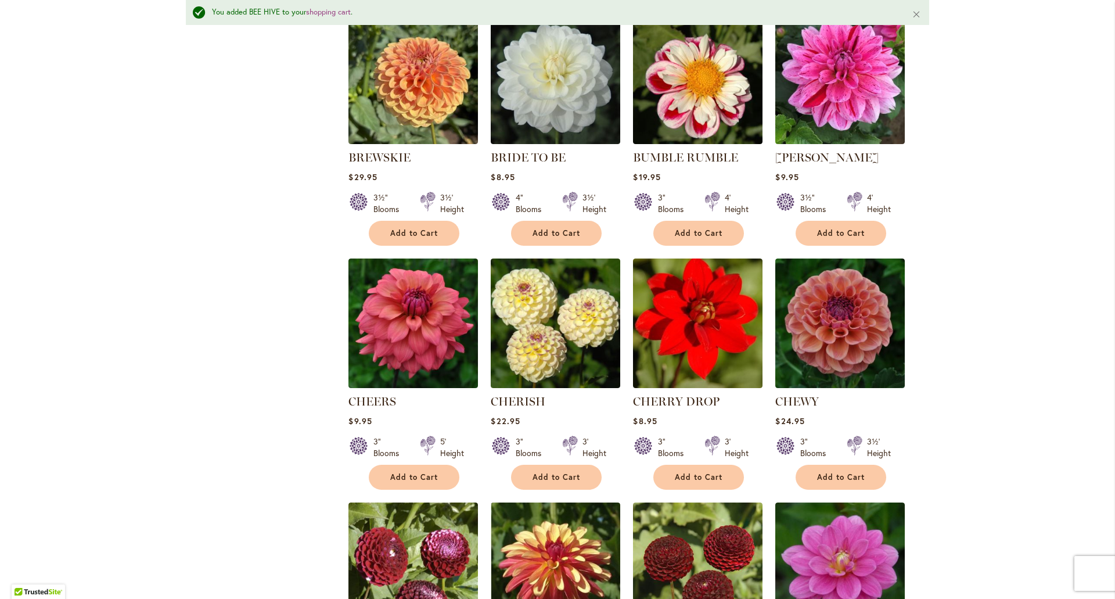
scroll to position [1192, 0]
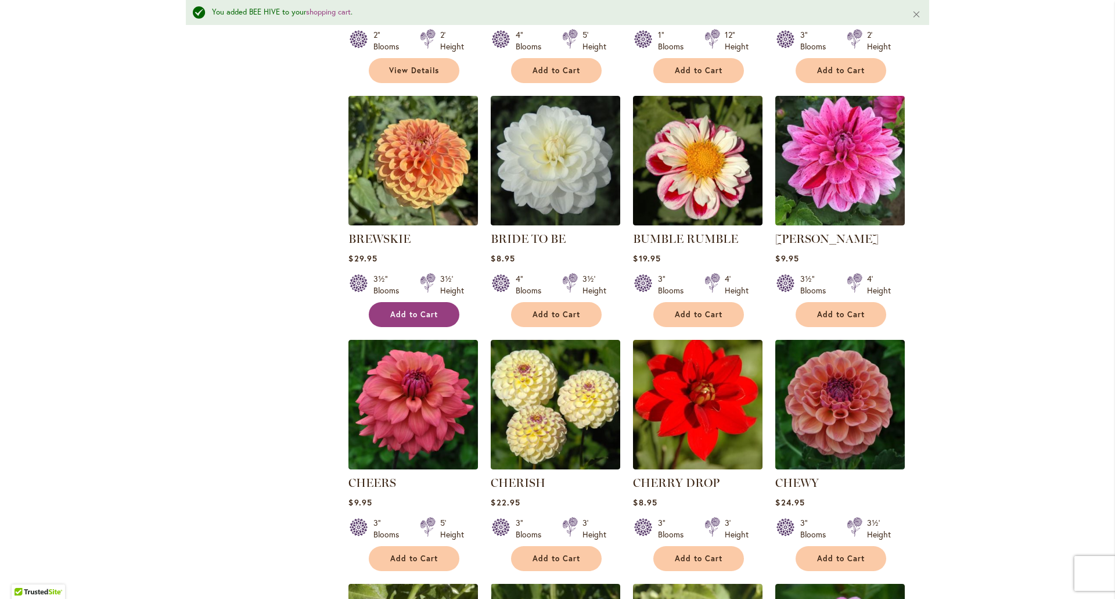
click at [396, 309] on span "Add to Cart" at bounding box center [414, 314] width 48 height 10
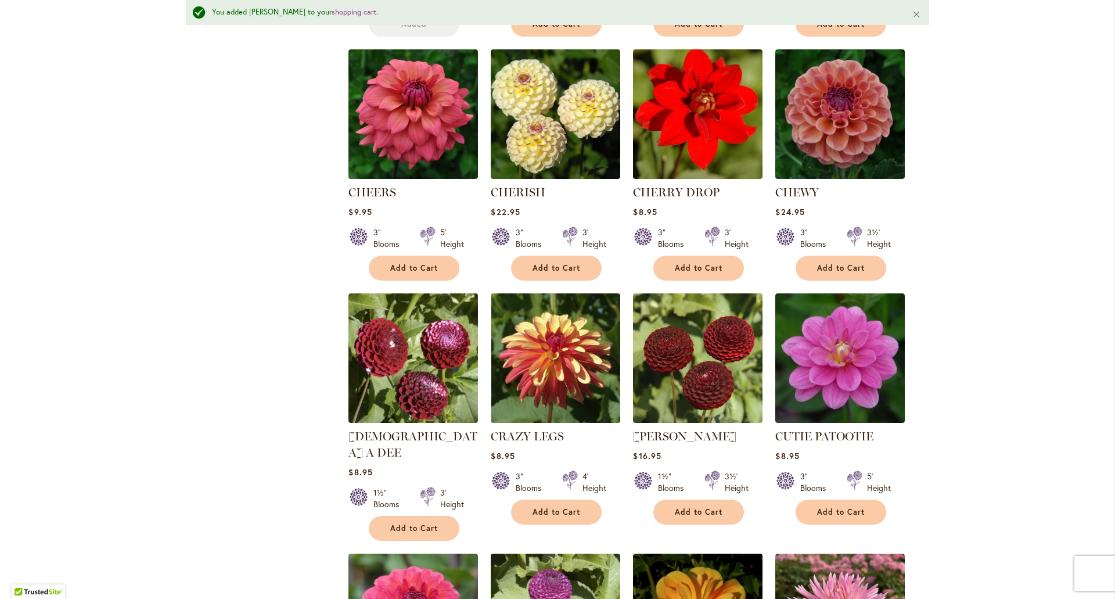
scroll to position [1772, 0]
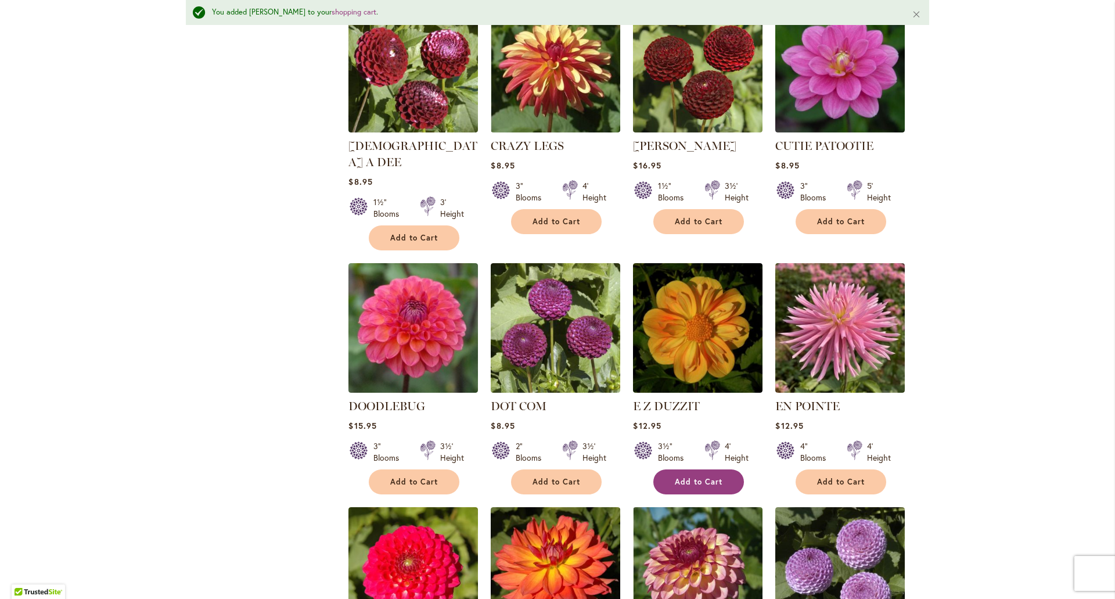
click at [677, 477] on span "Add to Cart" at bounding box center [699, 482] width 48 height 10
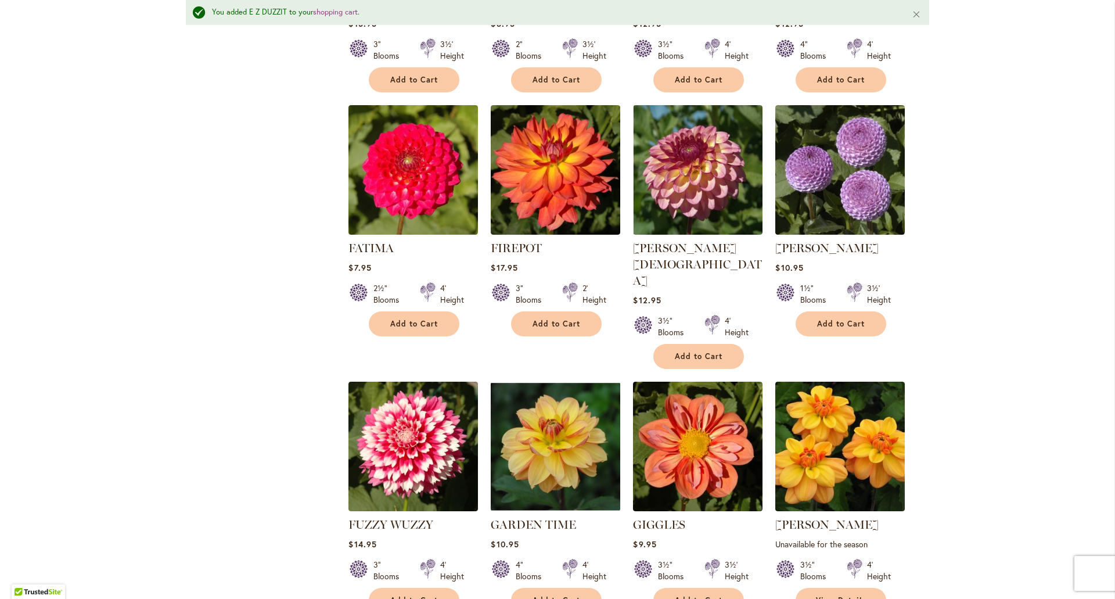
scroll to position [2179, 0]
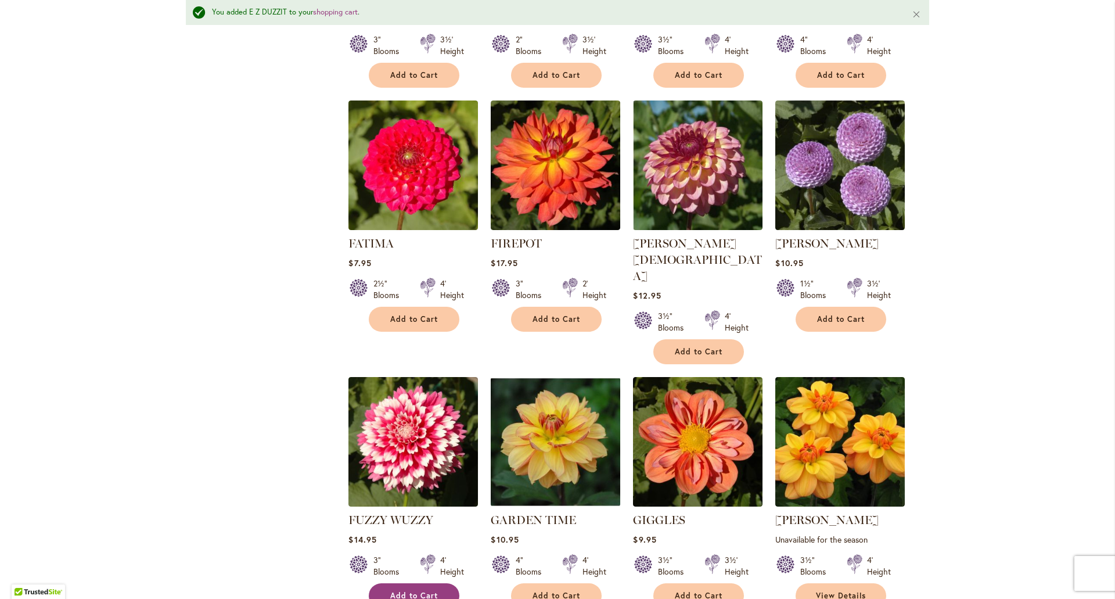
click at [395, 590] on span "Add to Cart" at bounding box center [414, 595] width 48 height 10
click at [1040, 383] on div "Skip to Content Gift Shop & Office Open - Monday-Friday 9-4:30pm / Gift Shop Op…" at bounding box center [557, 305] width 1115 height 4899
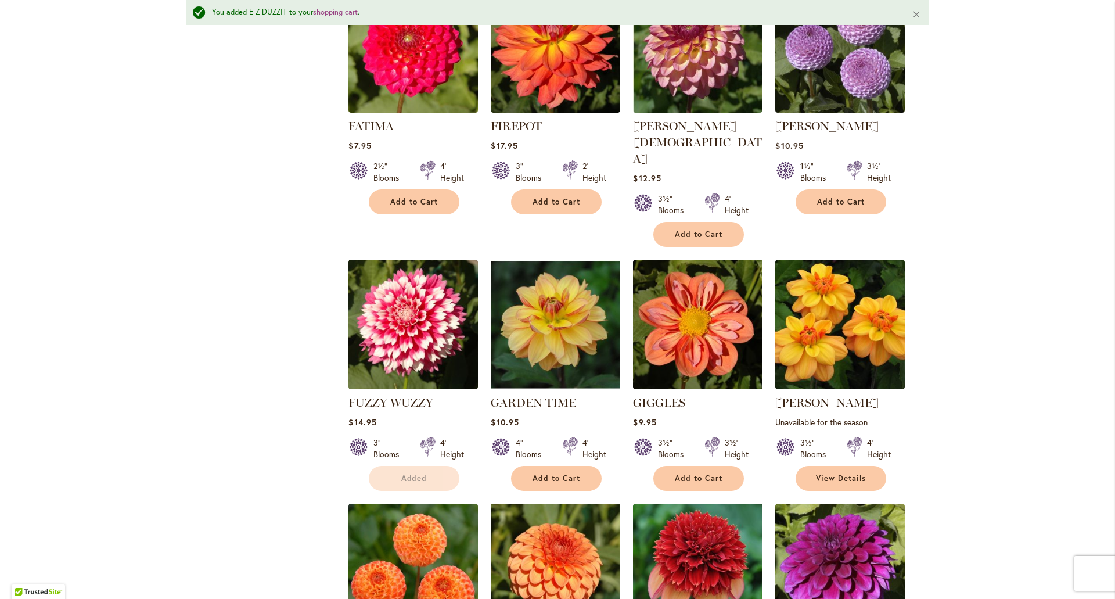
scroll to position [2411, 0]
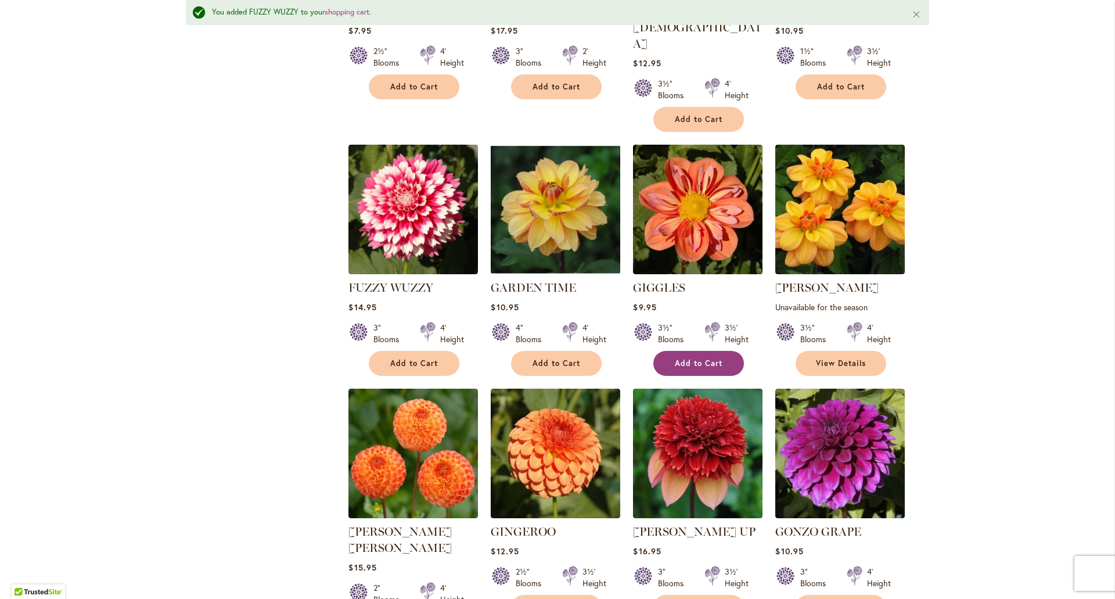
click at [711, 358] on span "Add to Cart" at bounding box center [699, 363] width 48 height 10
click at [1009, 334] on div "Skip to Content Gift Shop & Office Open - Monday-Friday 9-4:30pm / Gift Shop Op…" at bounding box center [557, 72] width 1115 height 4899
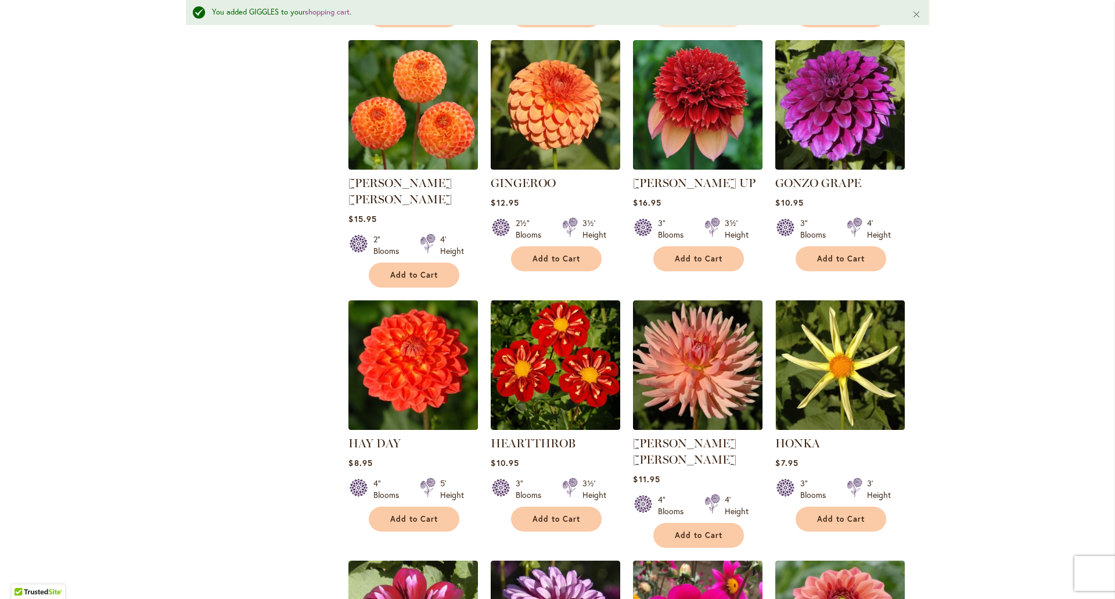
scroll to position [3050, 0]
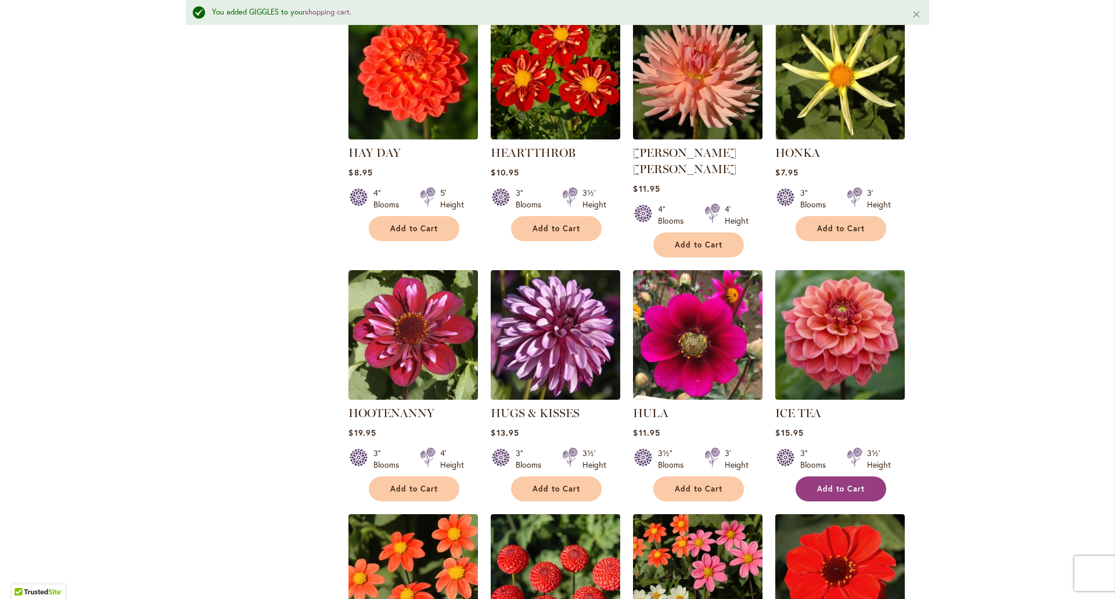
click at [854, 484] on span "Add to Cart" at bounding box center [841, 489] width 48 height 10
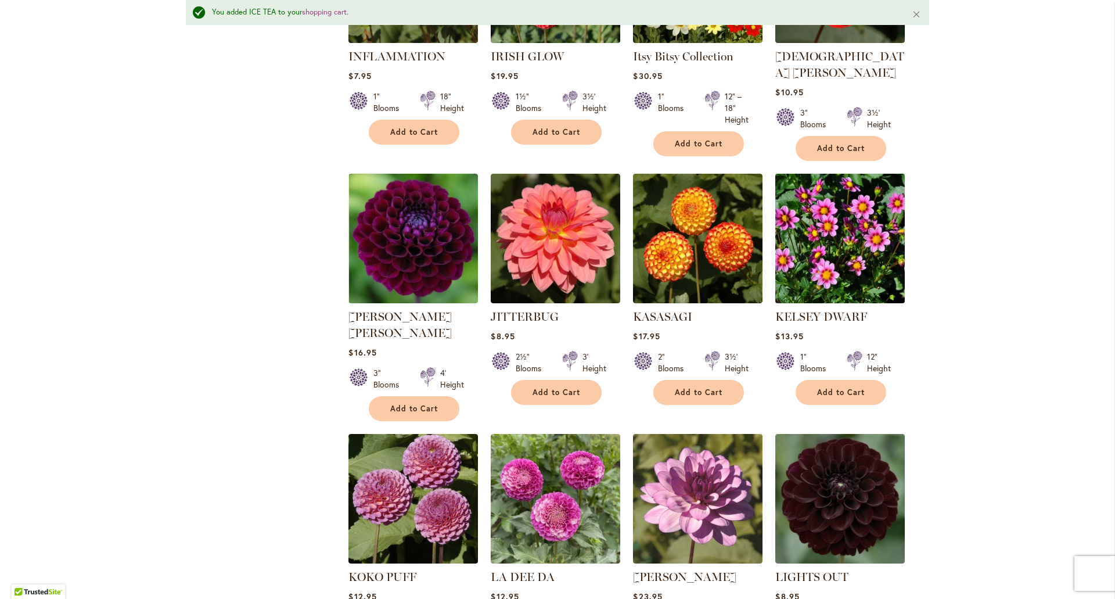
scroll to position [3746, 0]
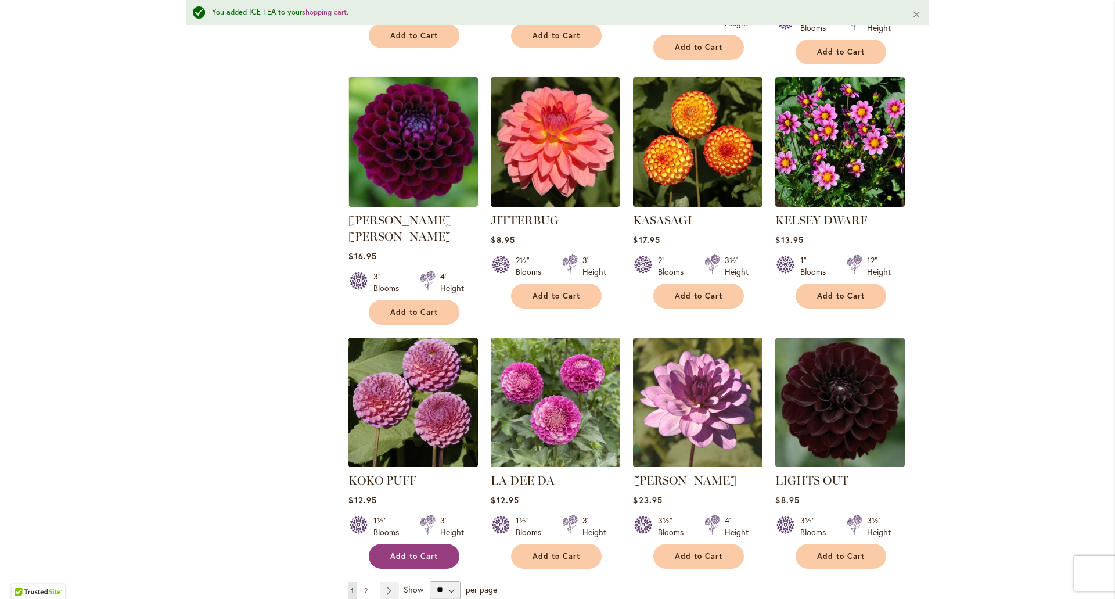
click at [424, 551] on span "Add to Cart" at bounding box center [414, 556] width 48 height 10
click at [364, 582] on link "Page 2" at bounding box center [365, 590] width 9 height 17
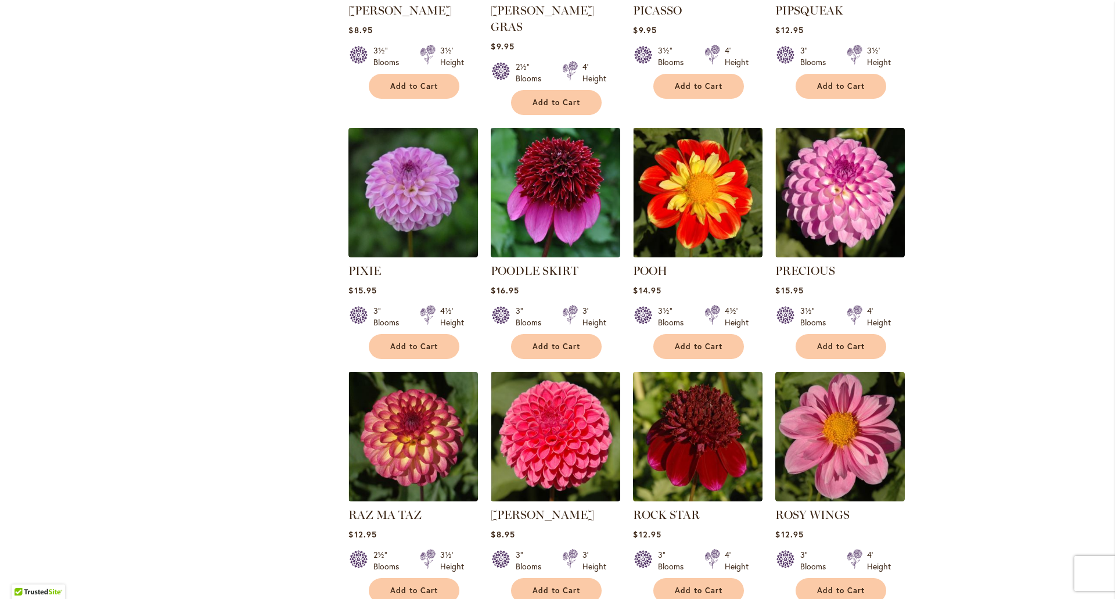
scroll to position [1689, 0]
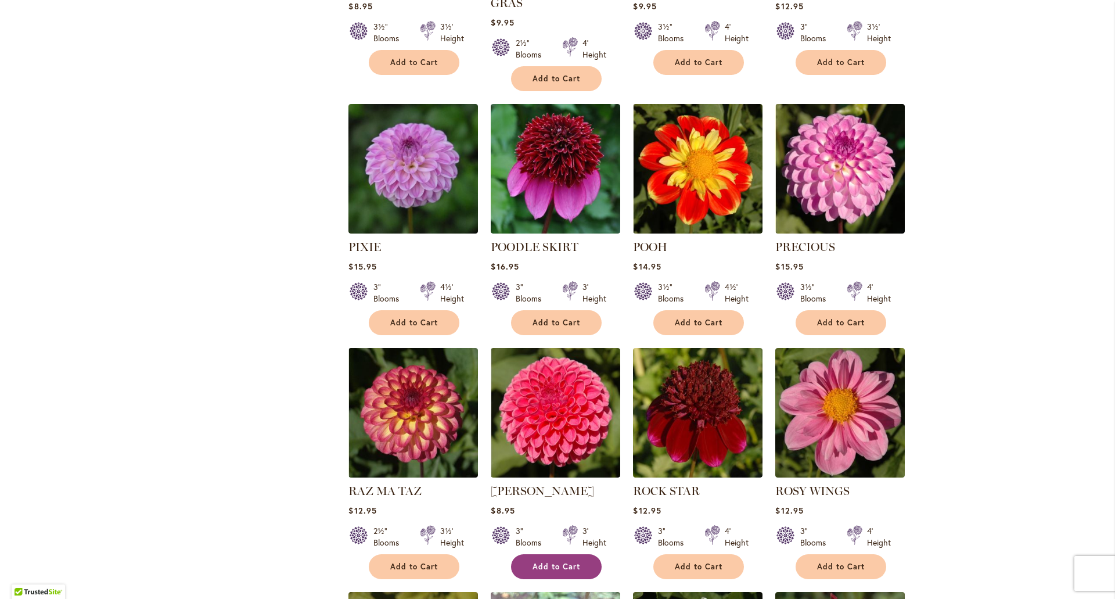
click at [544, 561] on span "Add to Cart" at bounding box center [556, 566] width 48 height 10
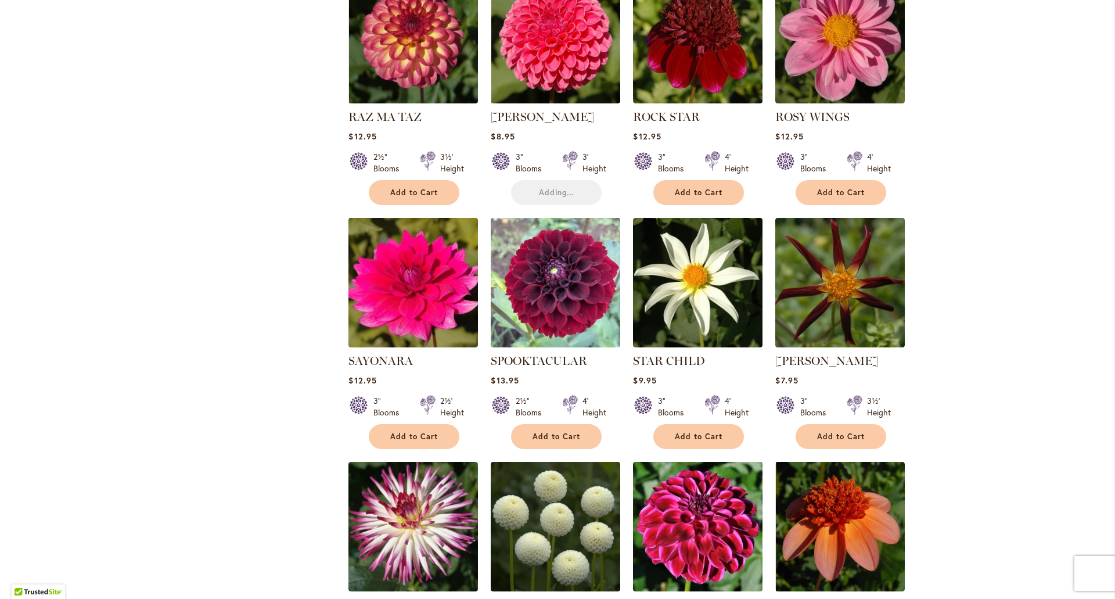
scroll to position [2154, 0]
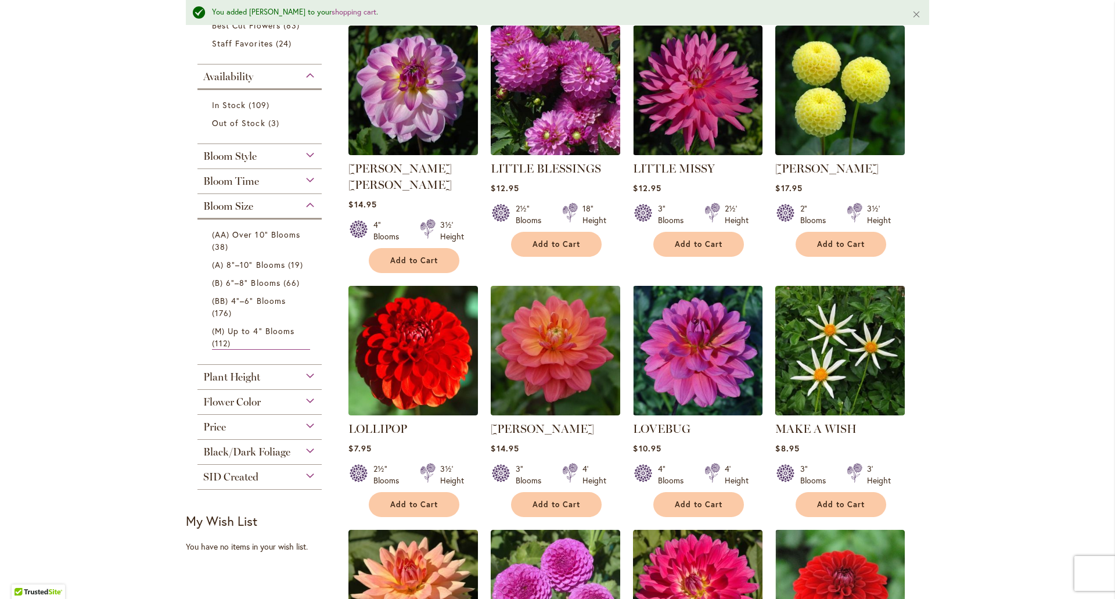
scroll to position [269, 0]
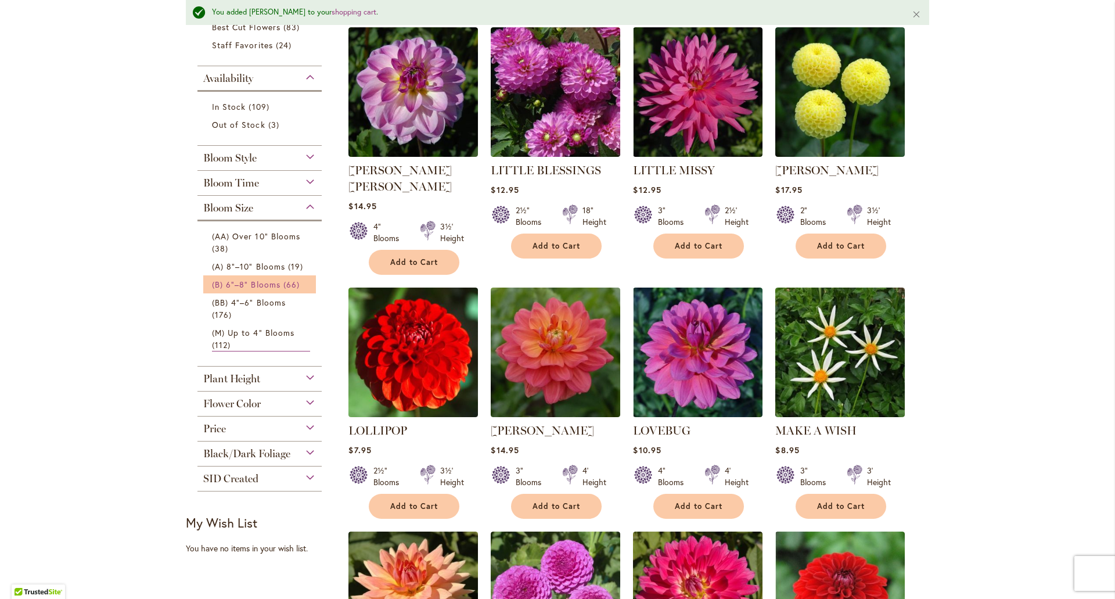
click at [266, 284] on span "(B) 6"–8" Blooms" at bounding box center [246, 284] width 69 height 11
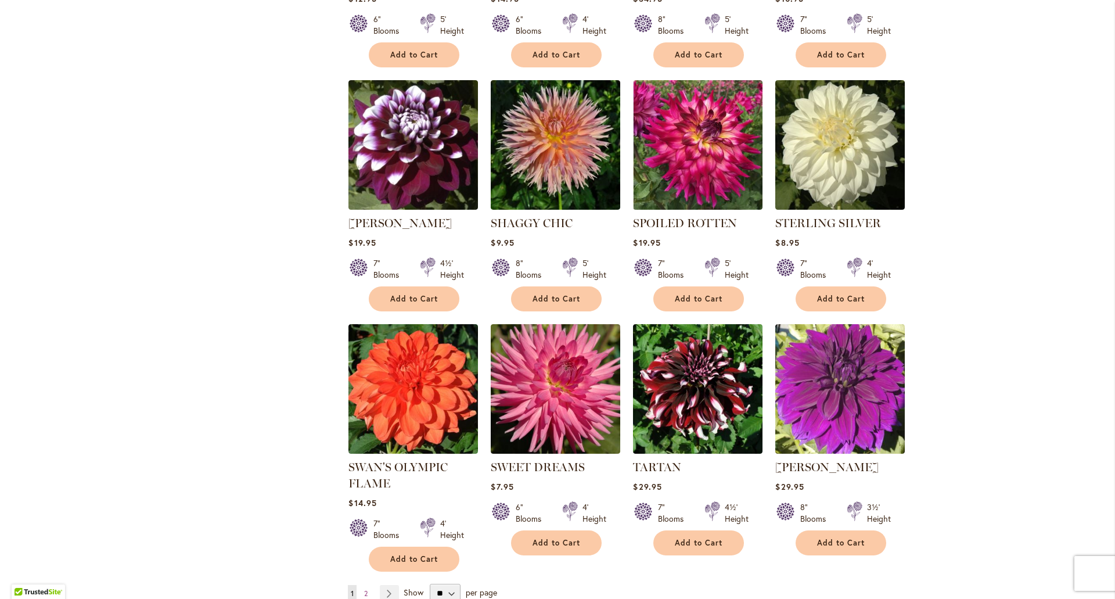
scroll to position [3831, 0]
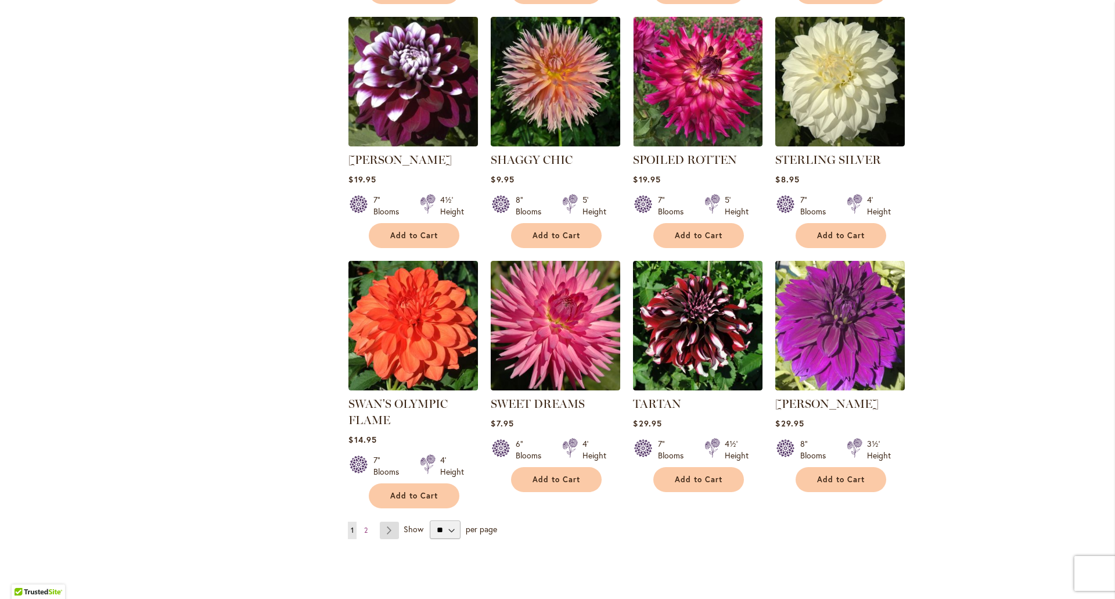
click at [386, 521] on link "Page Next" at bounding box center [389, 529] width 19 height 17
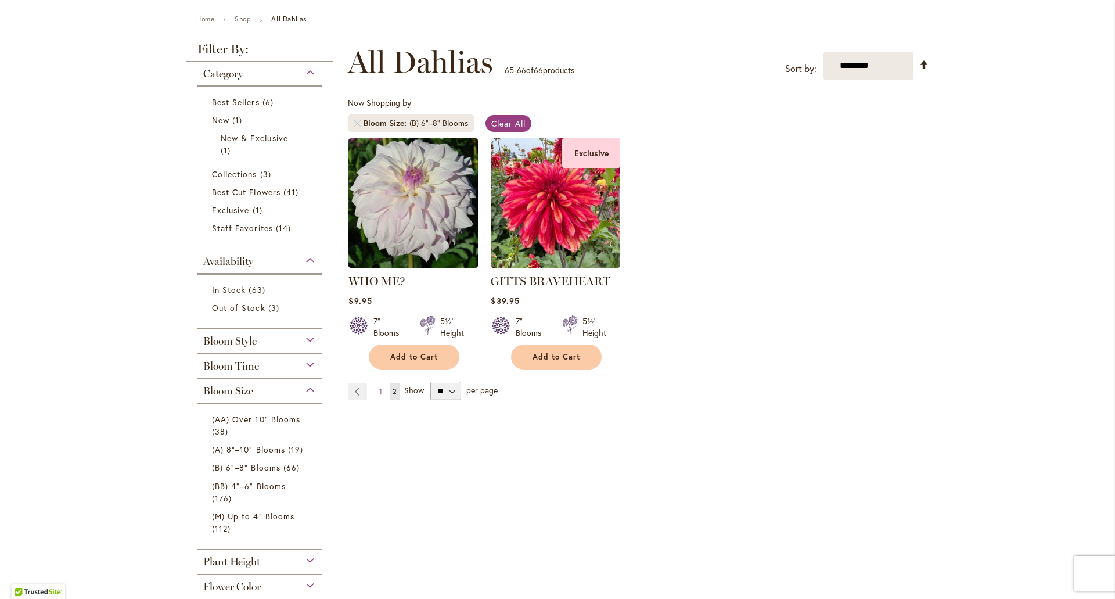
scroll to position [6, 0]
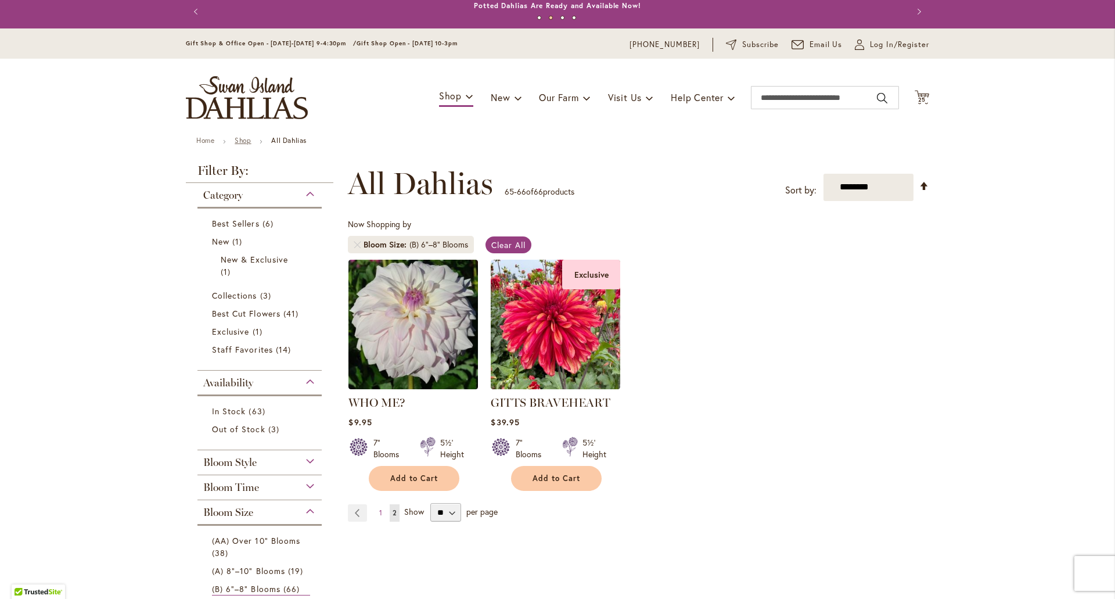
click at [237, 138] on link "Shop" at bounding box center [243, 140] width 16 height 9
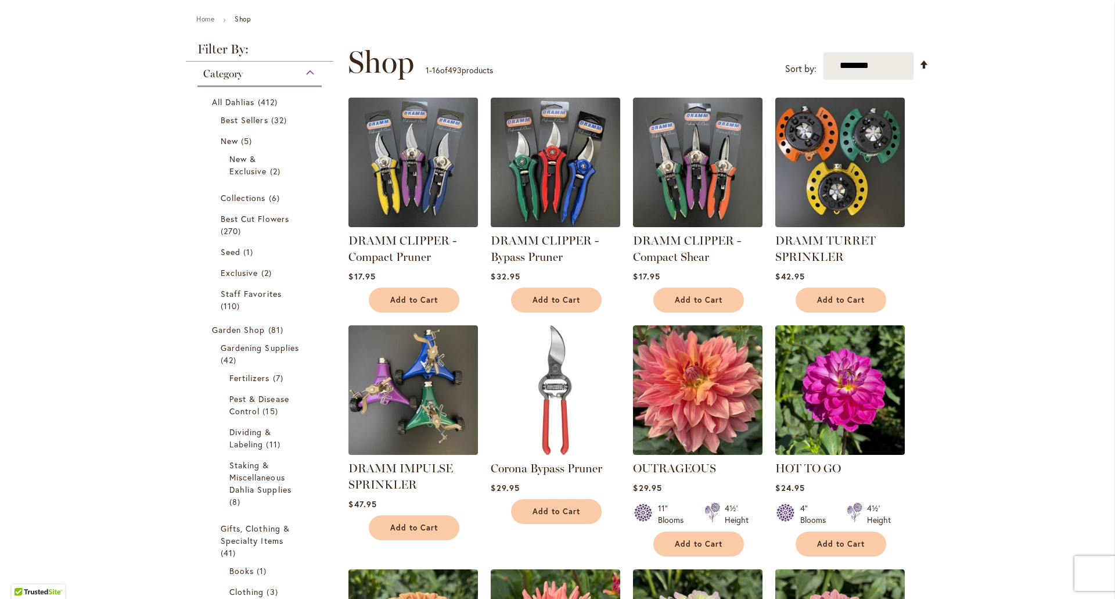
scroll to position [116, 0]
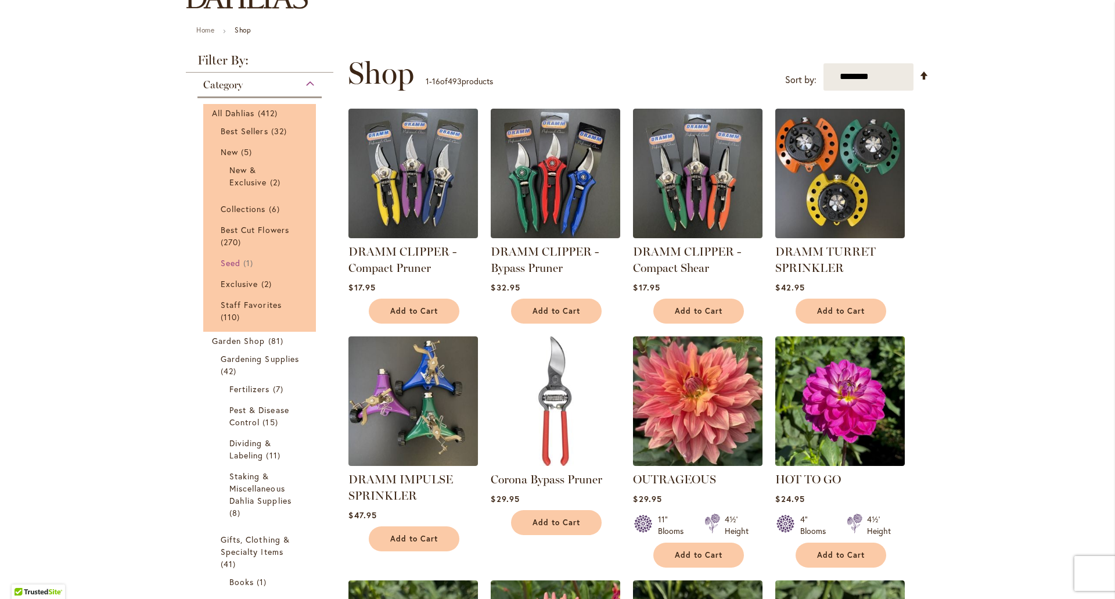
click at [231, 264] on span "Seed" at bounding box center [231, 262] width 20 height 11
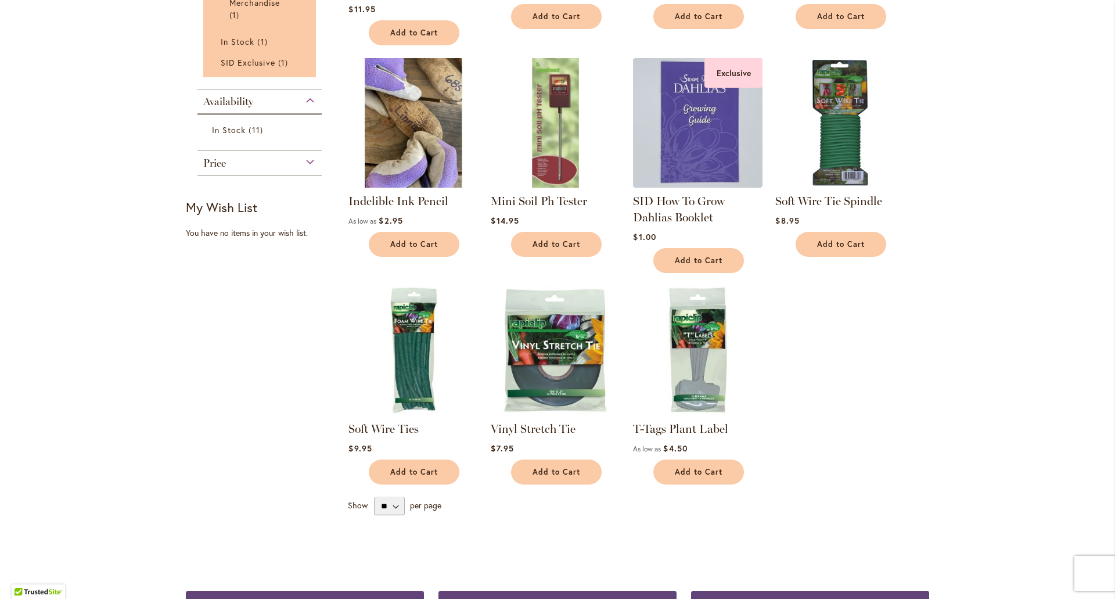
scroll to position [232, 0]
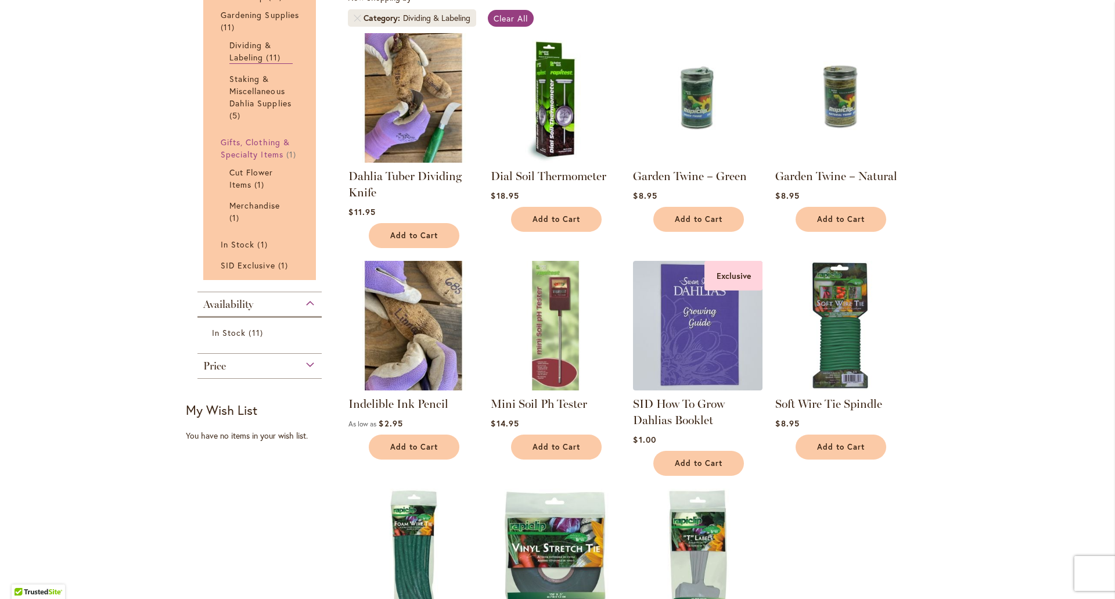
click at [251, 146] on span "Gifts, Clothing & Specialty Items" at bounding box center [255, 147] width 69 height 23
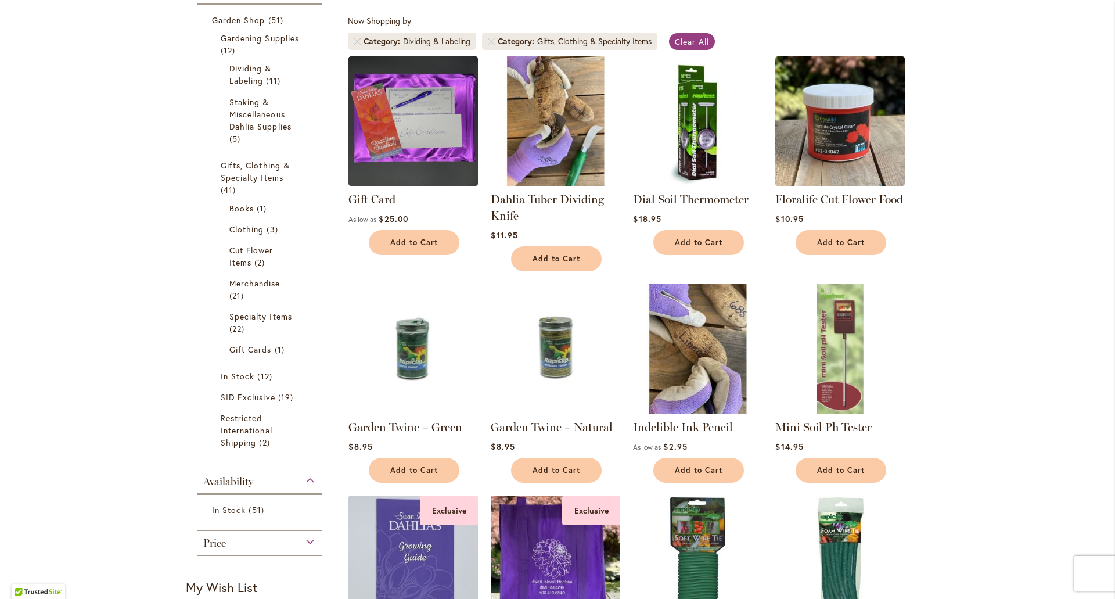
scroll to position [58, 0]
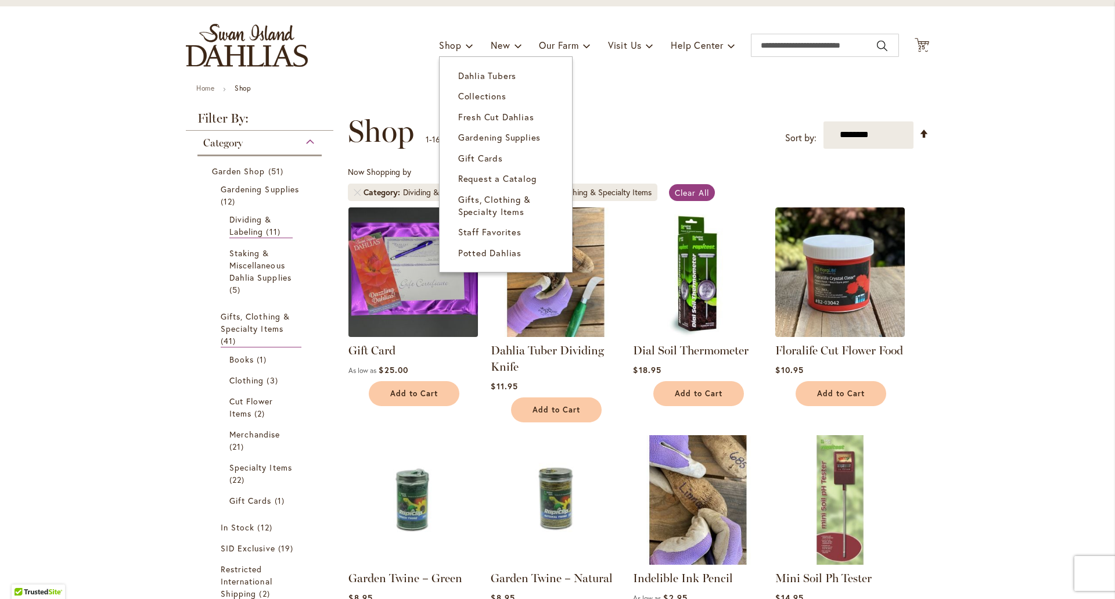
click at [468, 211] on span "Gifts, Clothing & Specialty Items" at bounding box center [494, 205] width 73 height 24
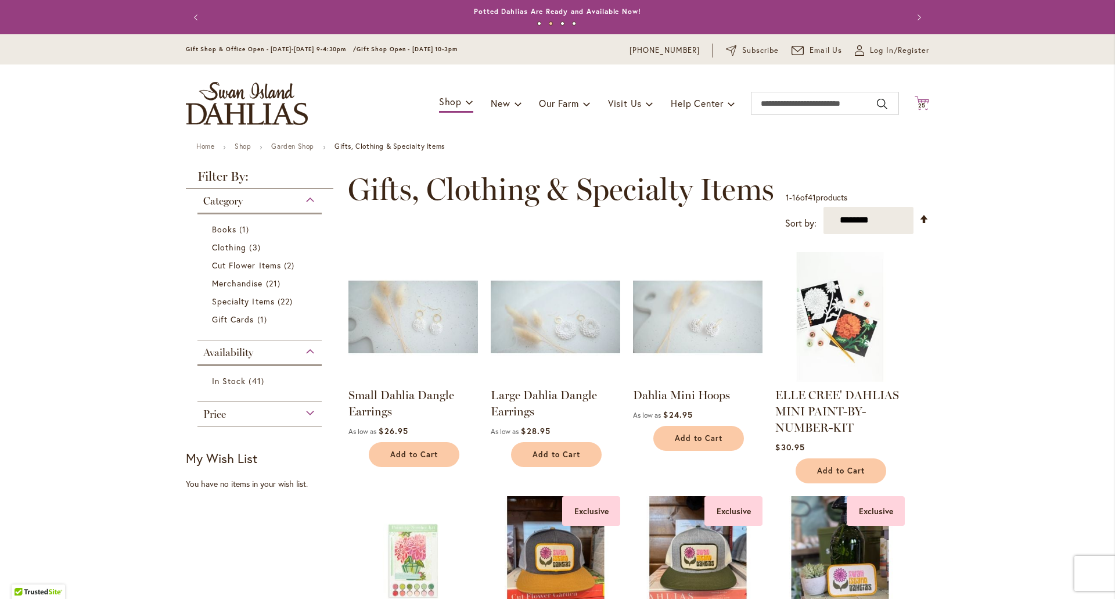
click at [918, 102] on span "25" at bounding box center [922, 106] width 8 height 8
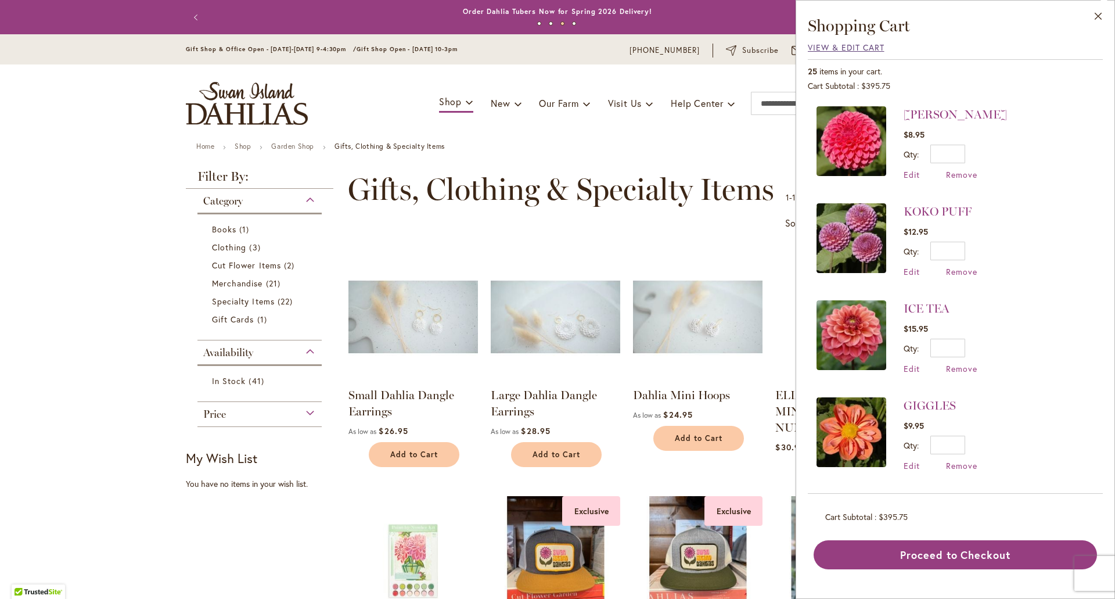
click at [847, 47] on span "View & Edit Cart" at bounding box center [846, 47] width 77 height 11
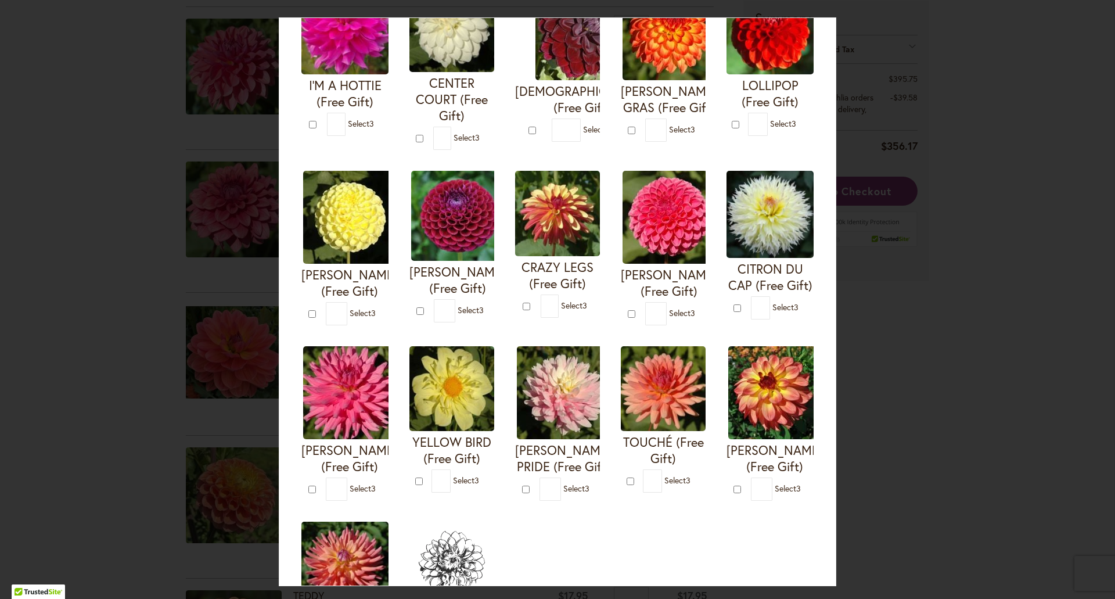
scroll to position [174, 0]
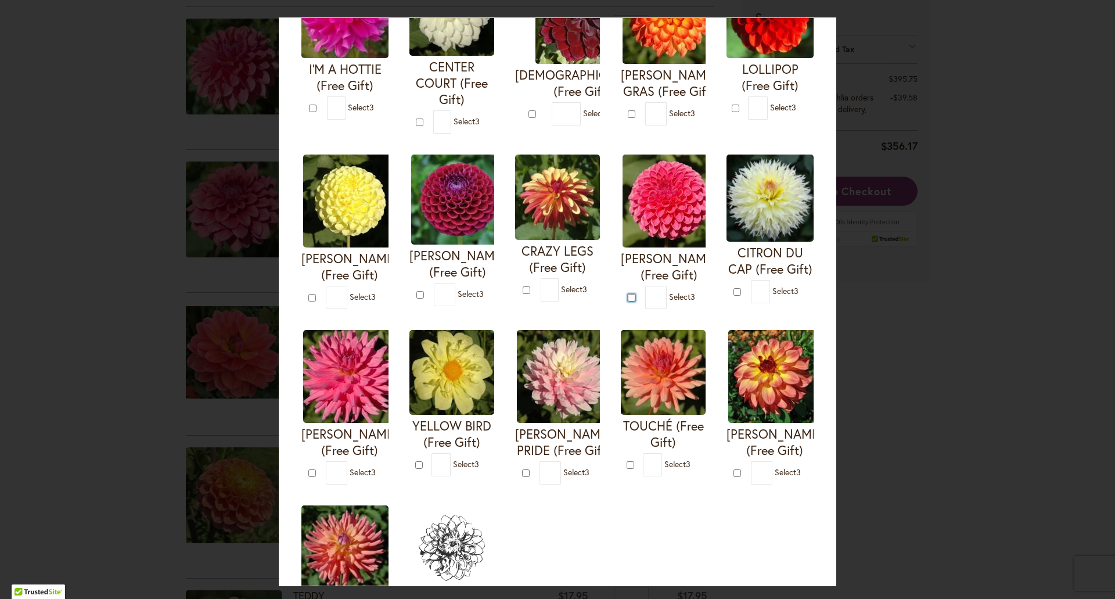
type input "*"
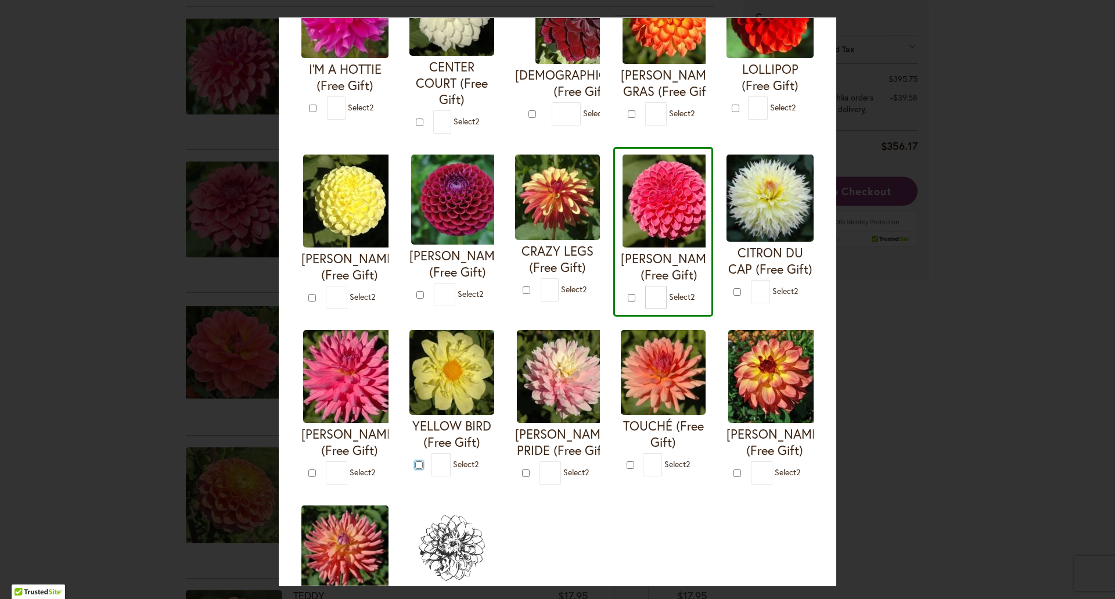
type input "*"
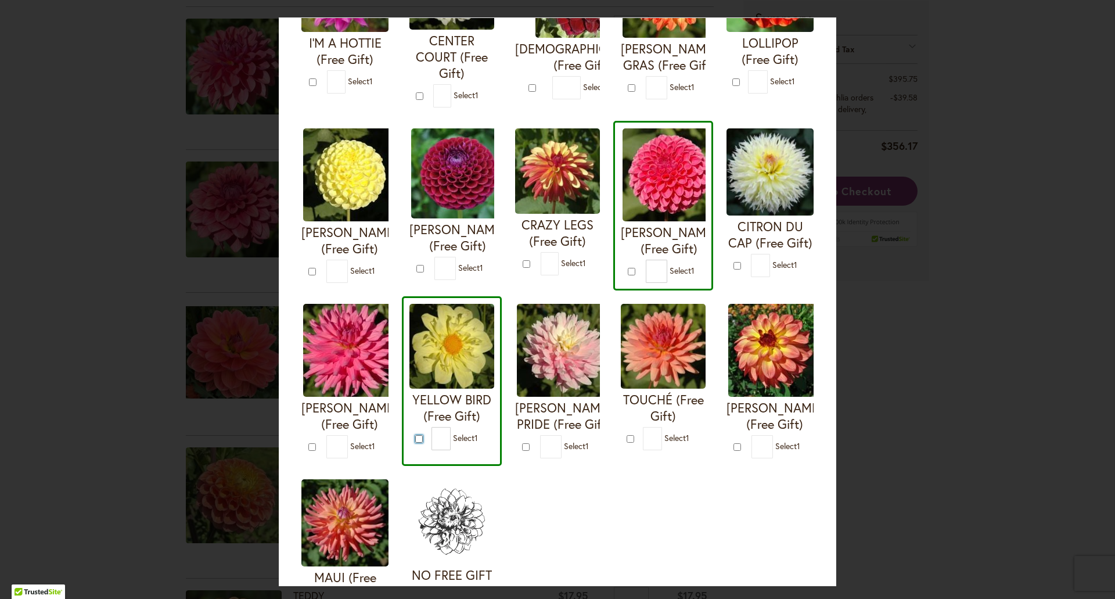
scroll to position [232, 0]
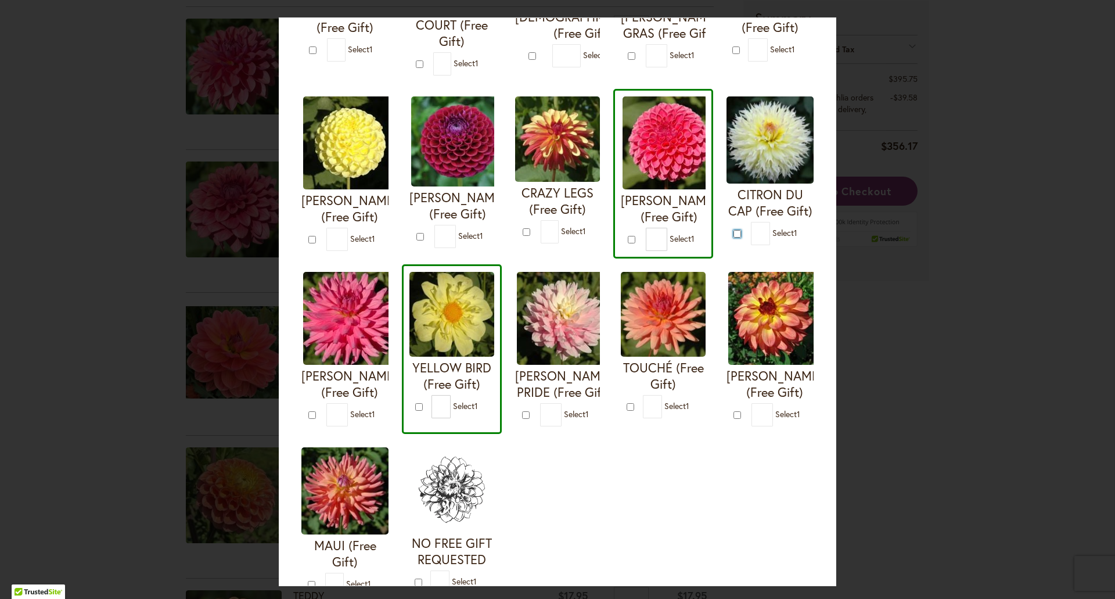
type input "*"
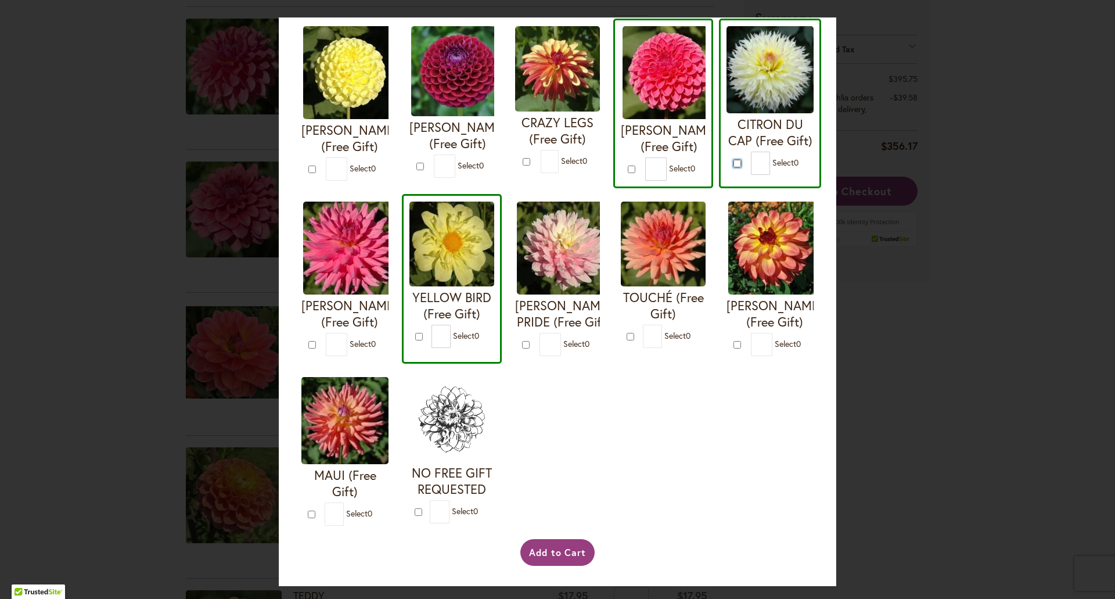
scroll to position [464, 0]
click at [556, 561] on button "Add to Cart" at bounding box center [557, 552] width 75 height 27
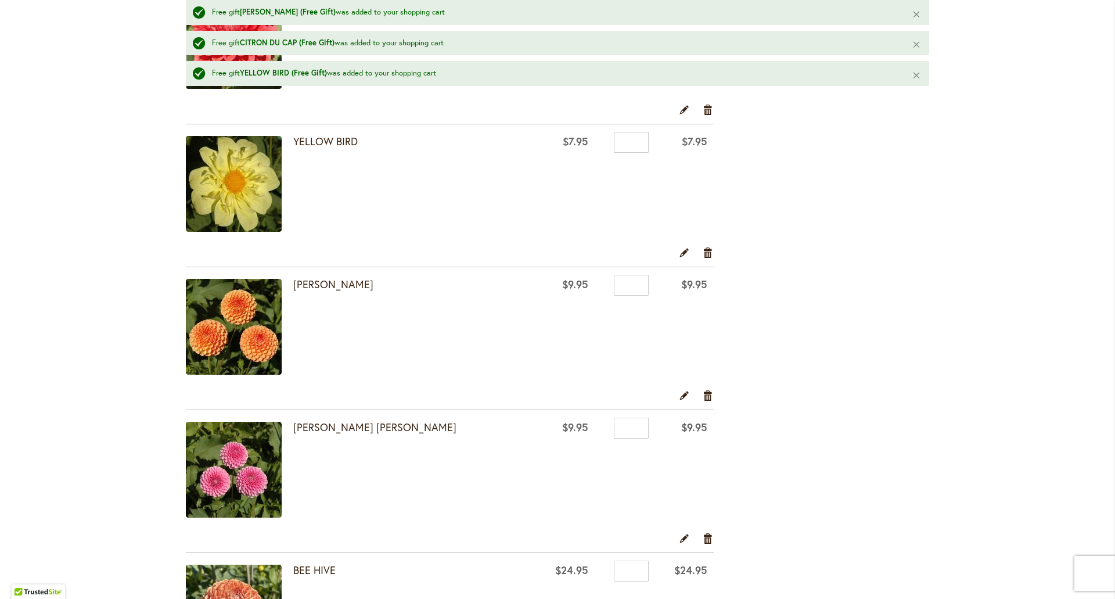
scroll to position [2206, 0]
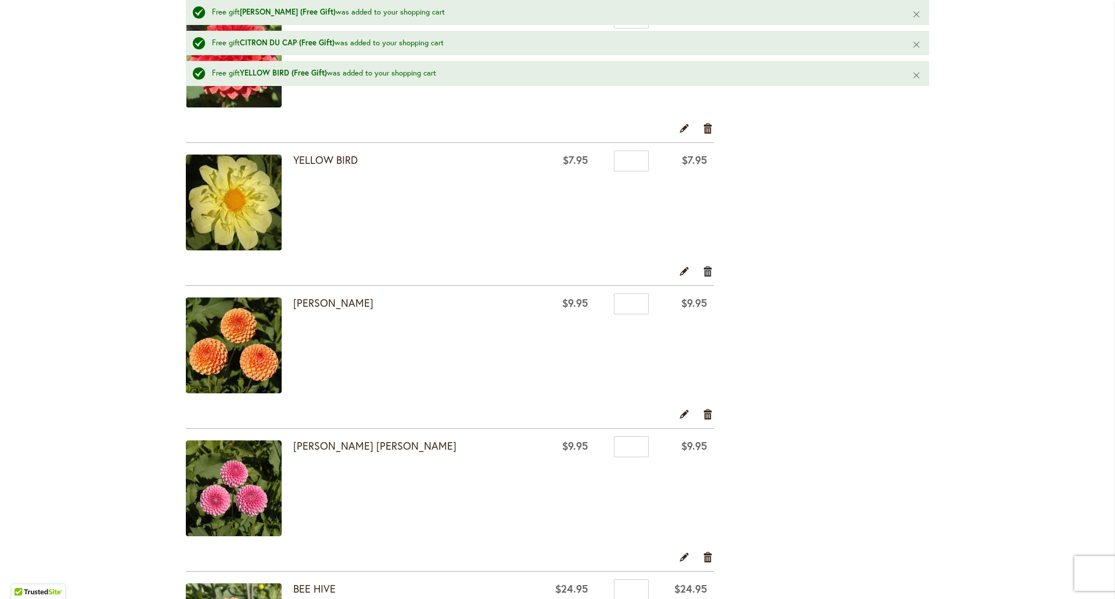
click at [702, 270] on link "Remove item" at bounding box center [707, 271] width 11 height 13
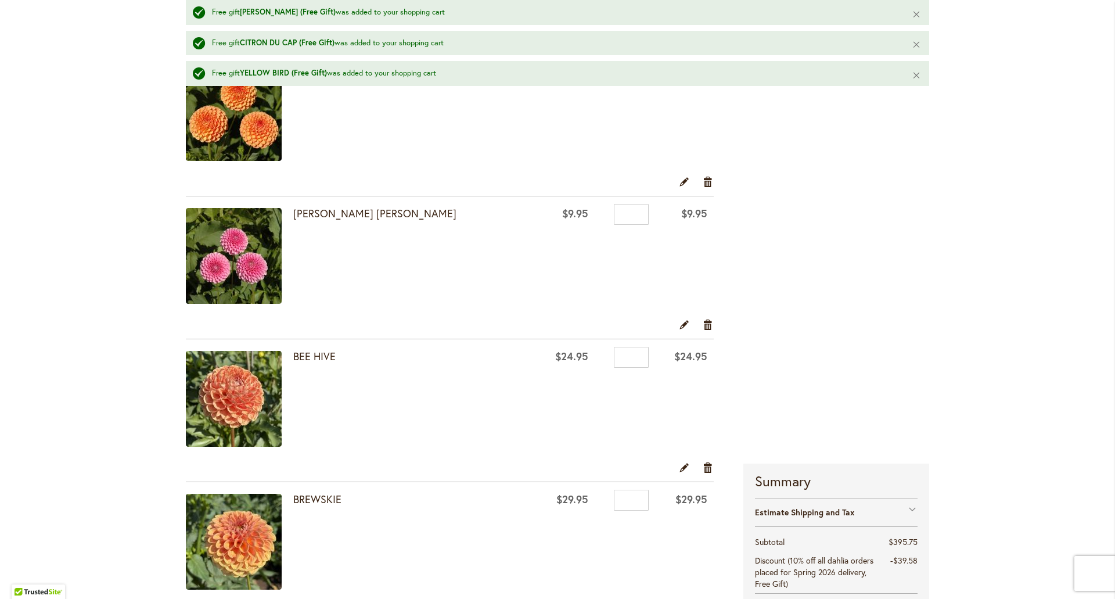
scroll to position [2670, 0]
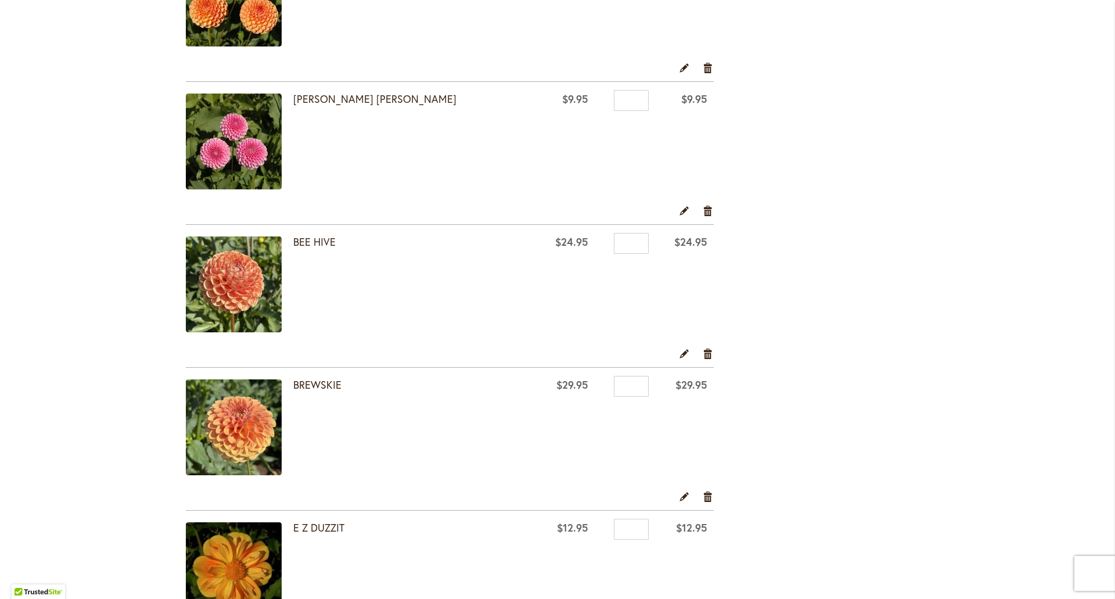
scroll to position [2322, 0]
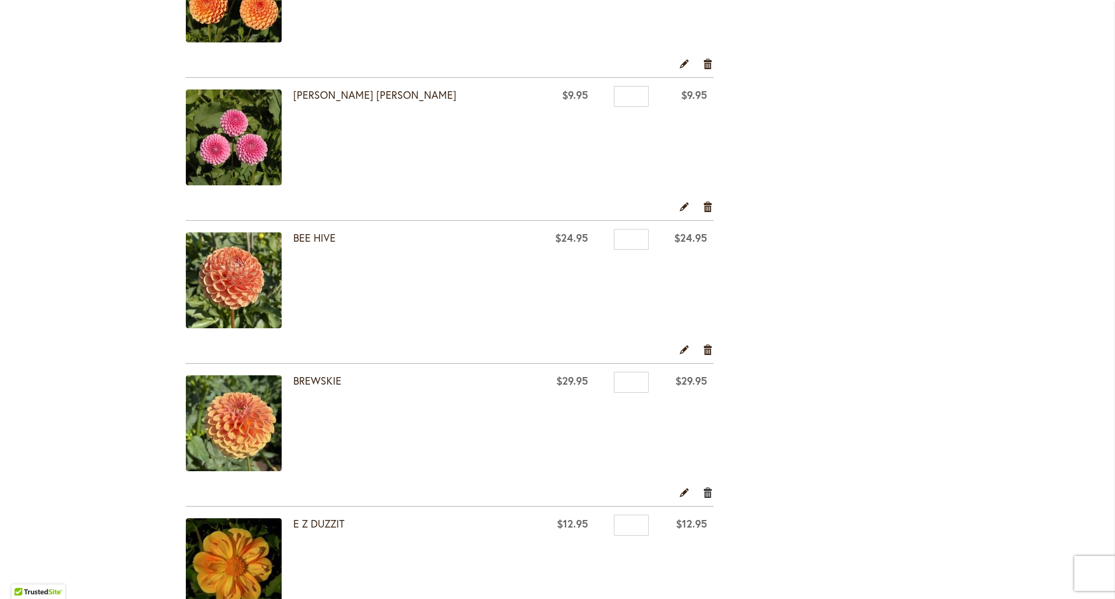
click at [703, 490] on link "Remove item" at bounding box center [707, 491] width 11 height 13
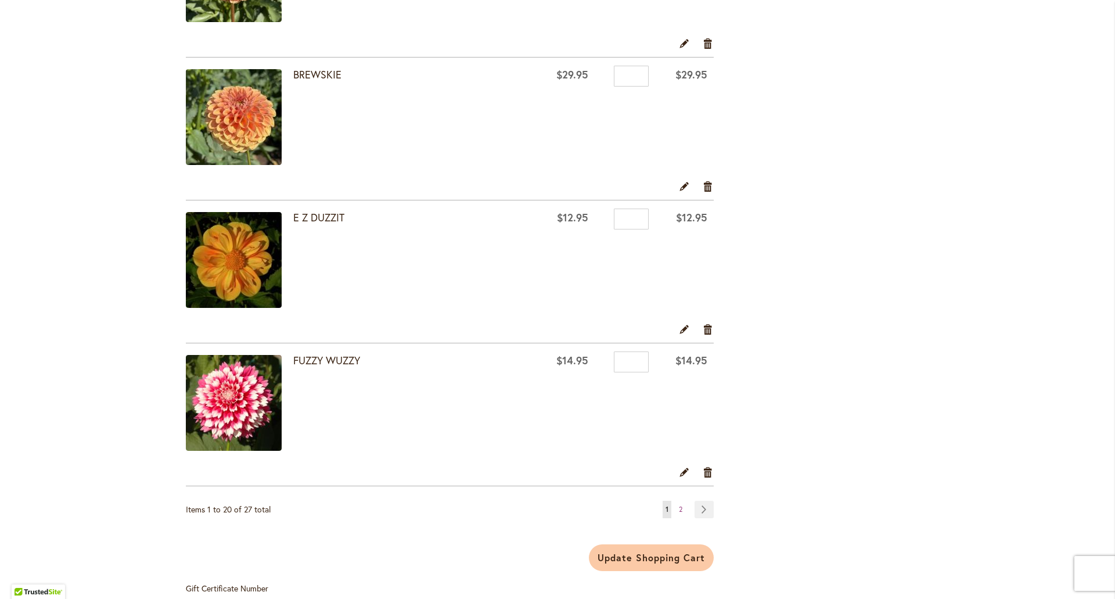
scroll to position [2728, 0]
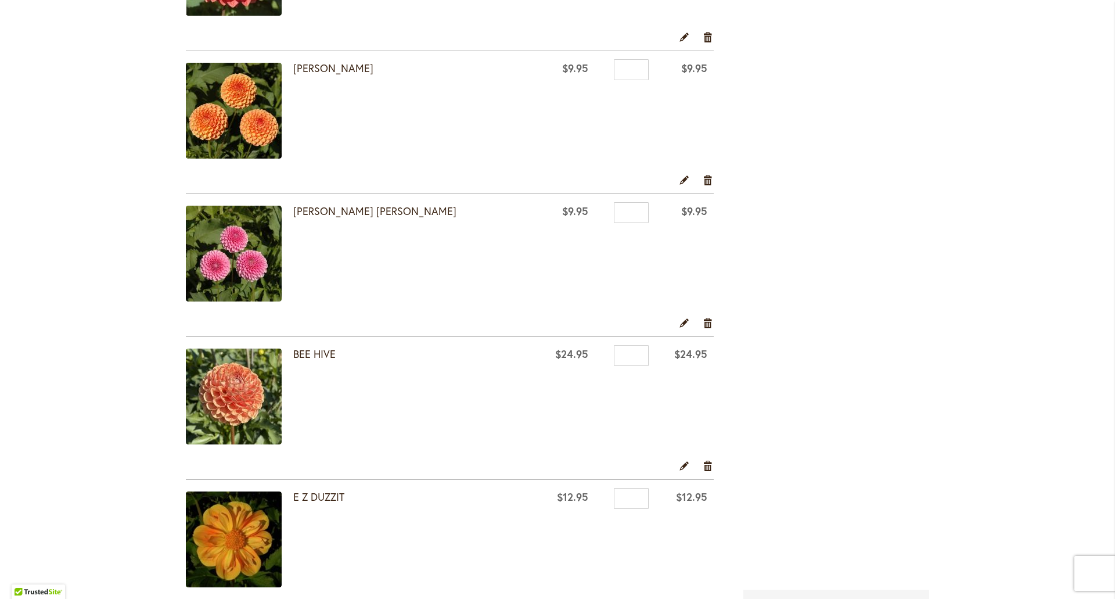
scroll to position [1974, 0]
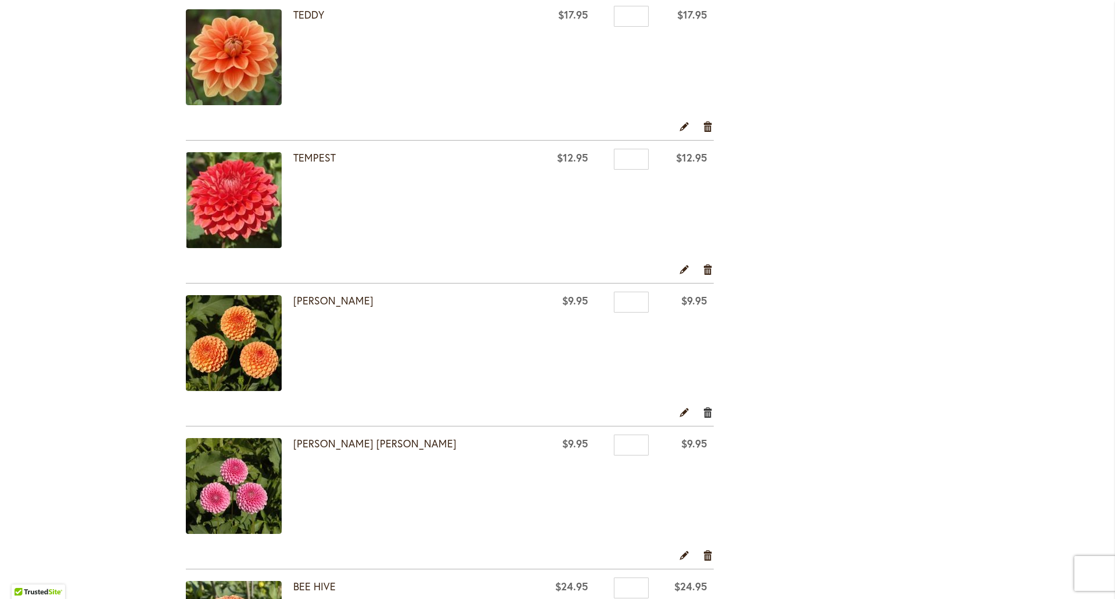
click at [702, 415] on link "Remove item" at bounding box center [707, 411] width 11 height 13
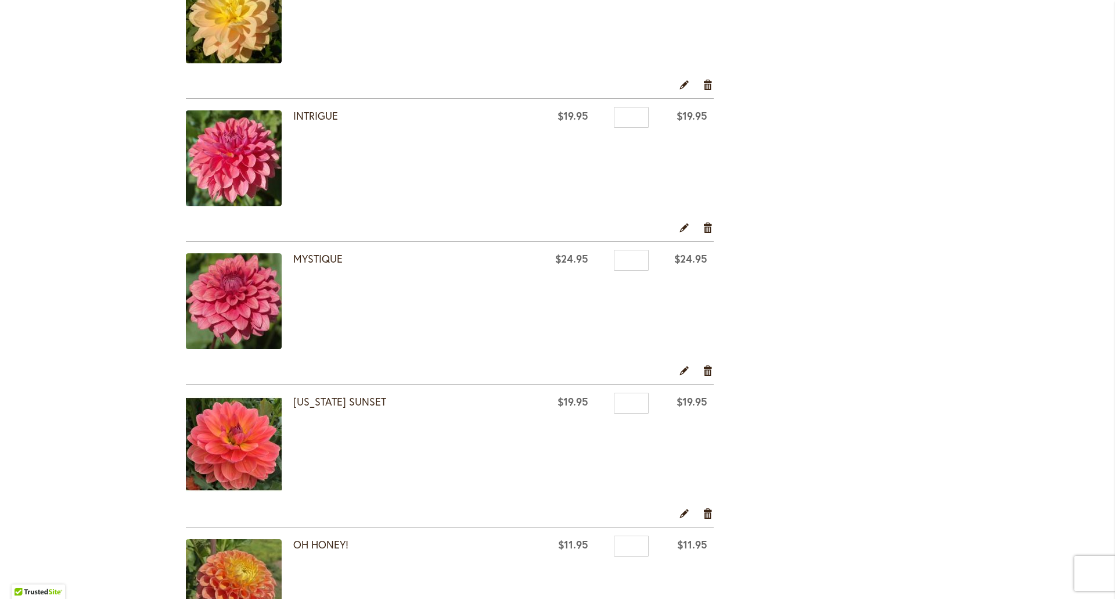
scroll to position [1219, 0]
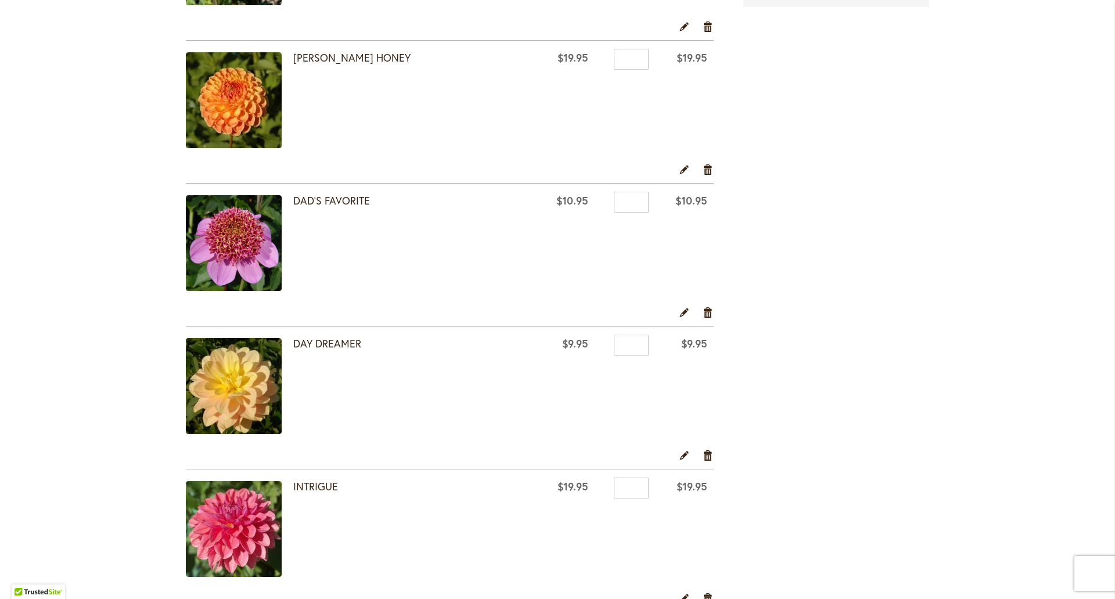
scroll to position [1103, 0]
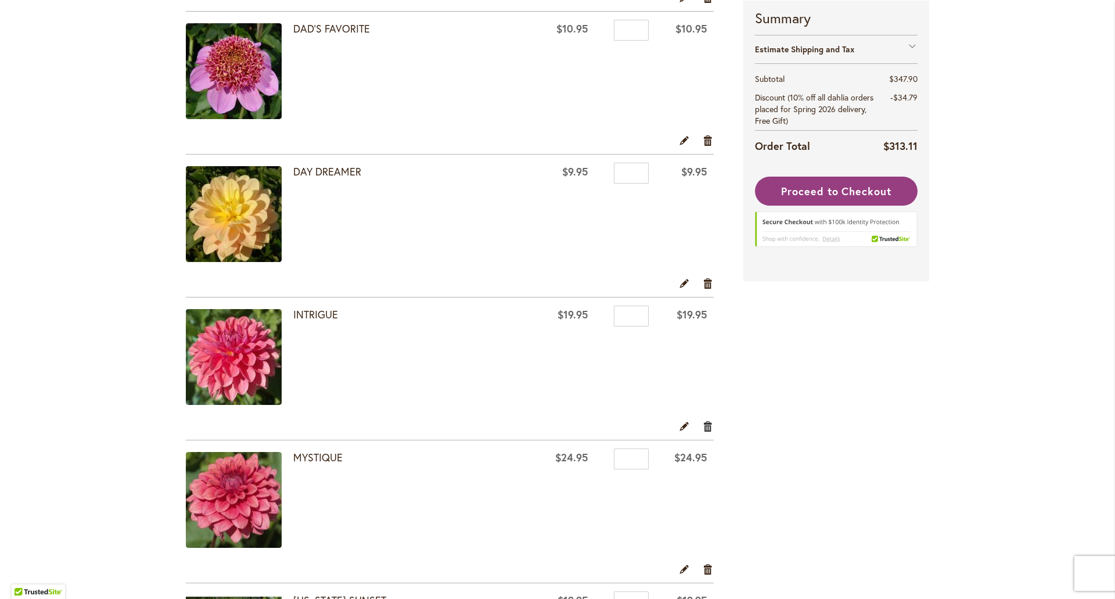
click at [704, 425] on link "Remove item" at bounding box center [707, 425] width 11 height 13
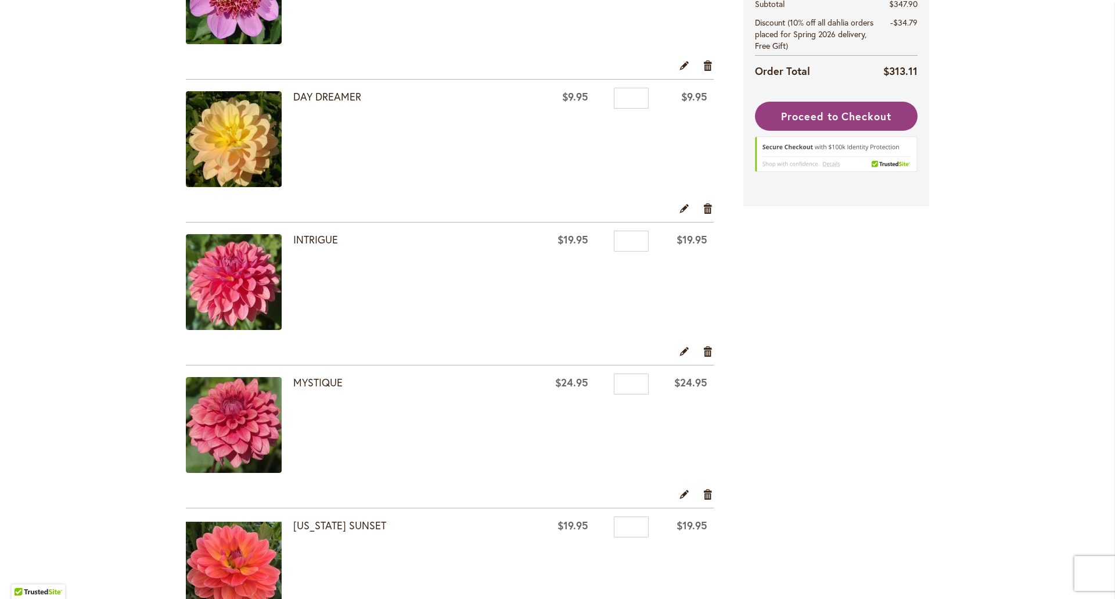
scroll to position [1335, 0]
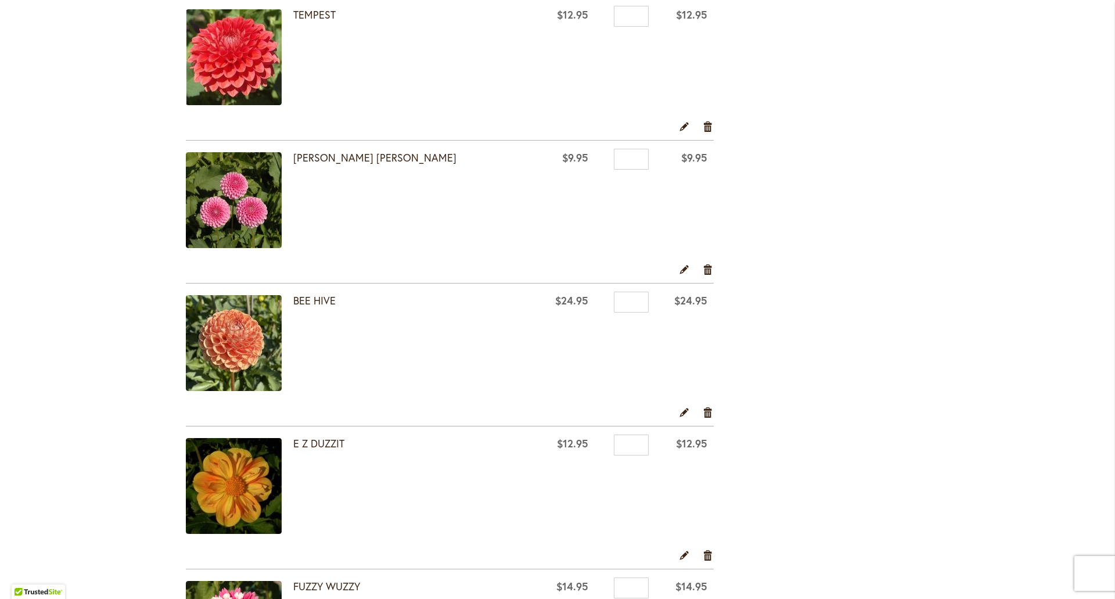
scroll to position [2380, 0]
